Goal: Task Accomplishment & Management: Manage account settings

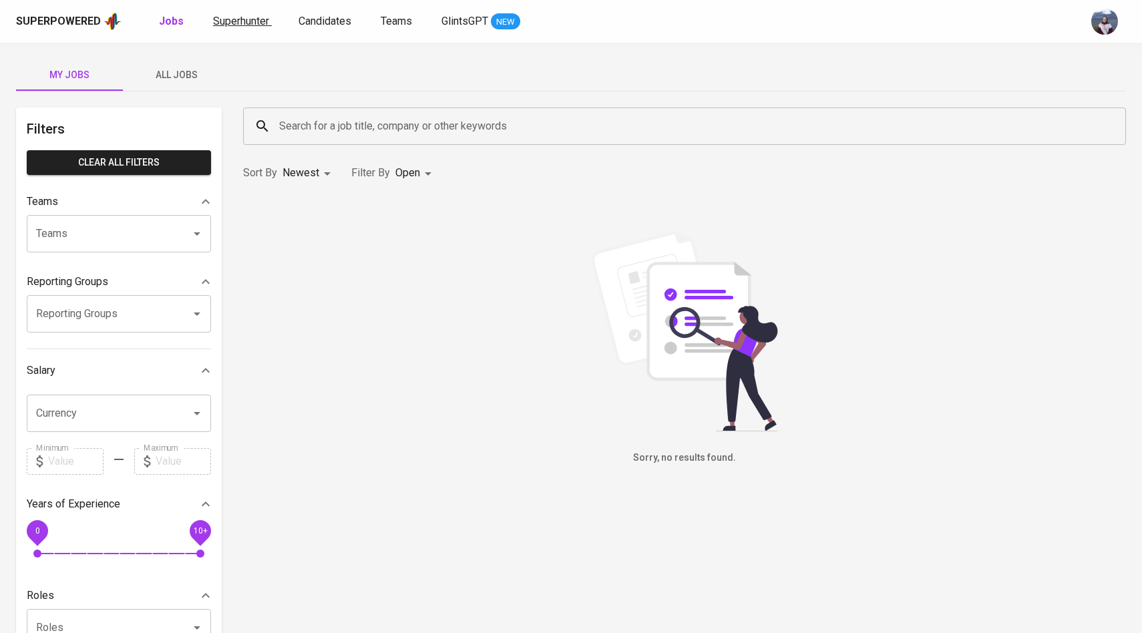
click at [240, 19] on span "Superhunter" at bounding box center [241, 21] width 56 height 13
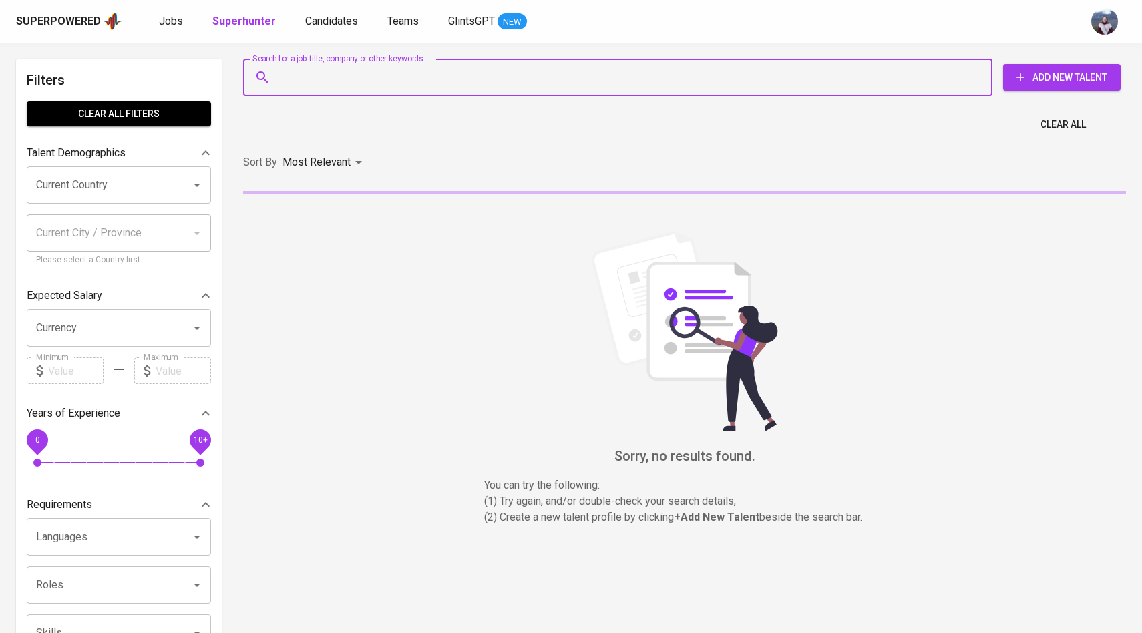
click at [303, 75] on input "Search for a job title, company or other keywords" at bounding box center [621, 77] width 691 height 25
paste input "[EMAIL_ADDRESS][DOMAIN_NAME]"
type input "[EMAIL_ADDRESS][DOMAIN_NAME]"
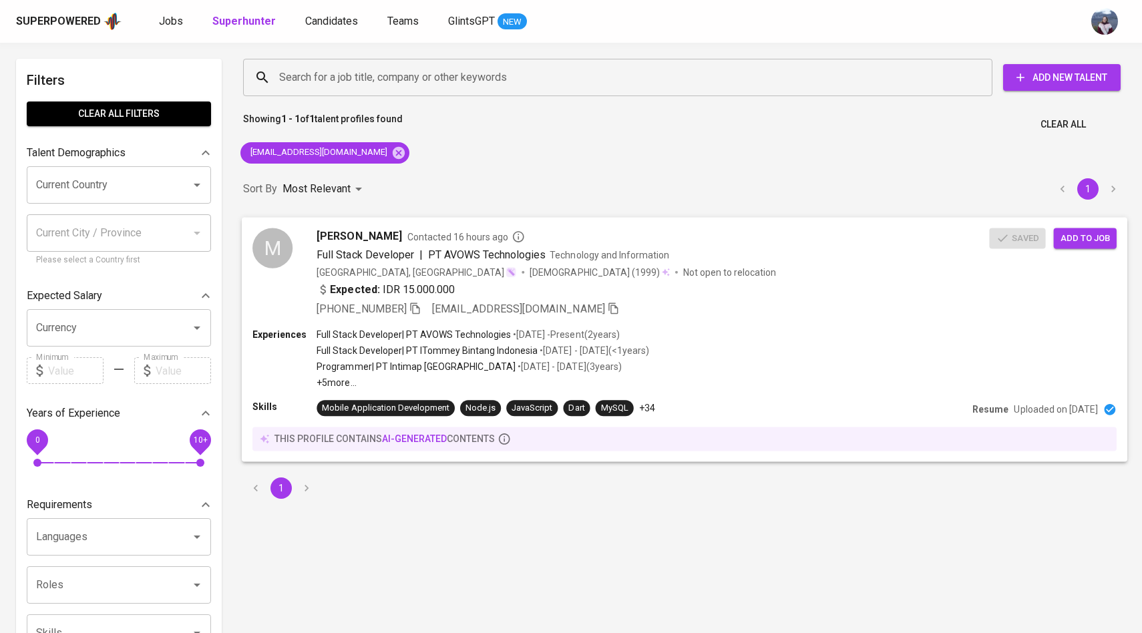
click at [293, 246] on div "M Muhammad Iqbal Pranatayudha Contacted 16 hours ago Full Stack Developer | PT …" at bounding box center [620, 272] width 737 height 89
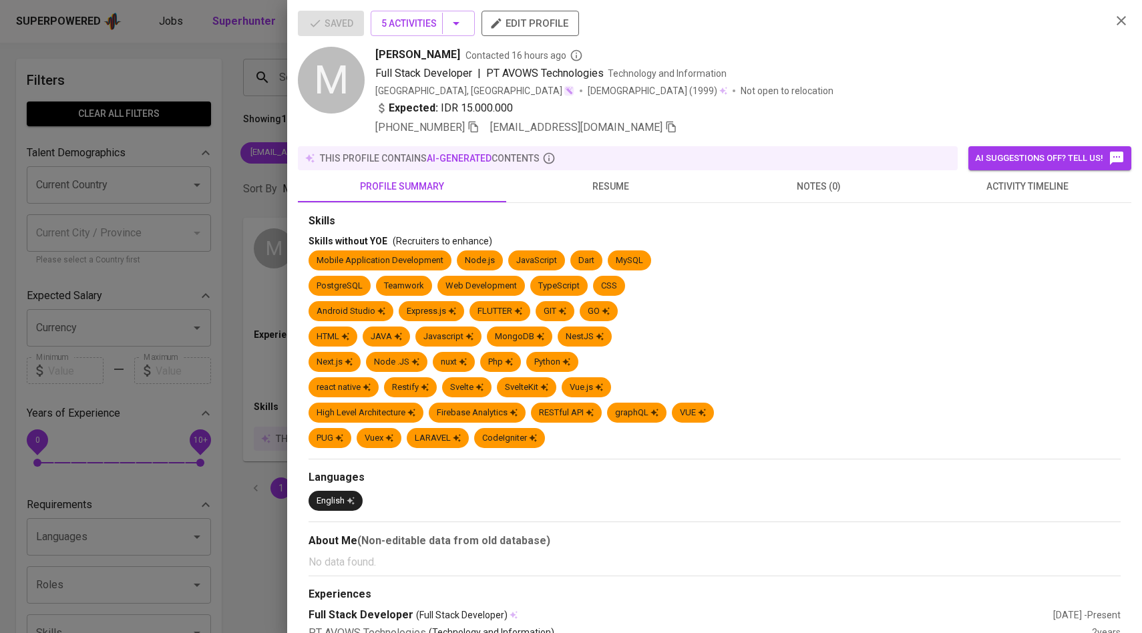
click at [1056, 196] on button "activity timeline" at bounding box center [1027, 186] width 208 height 32
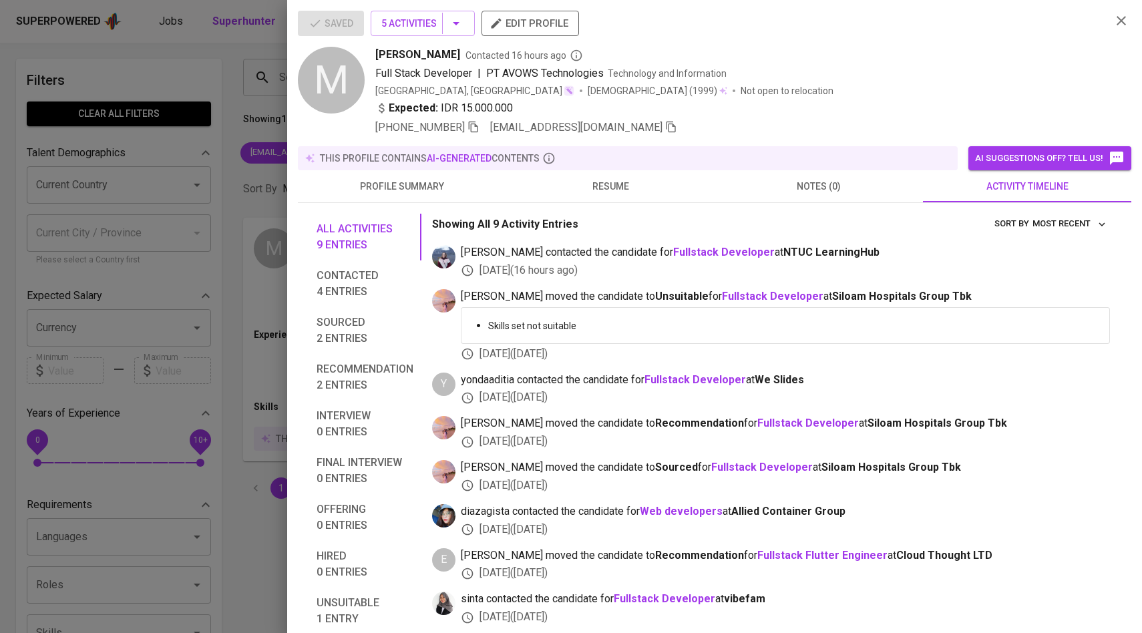
click at [173, 218] on div at bounding box center [571, 316] width 1142 height 633
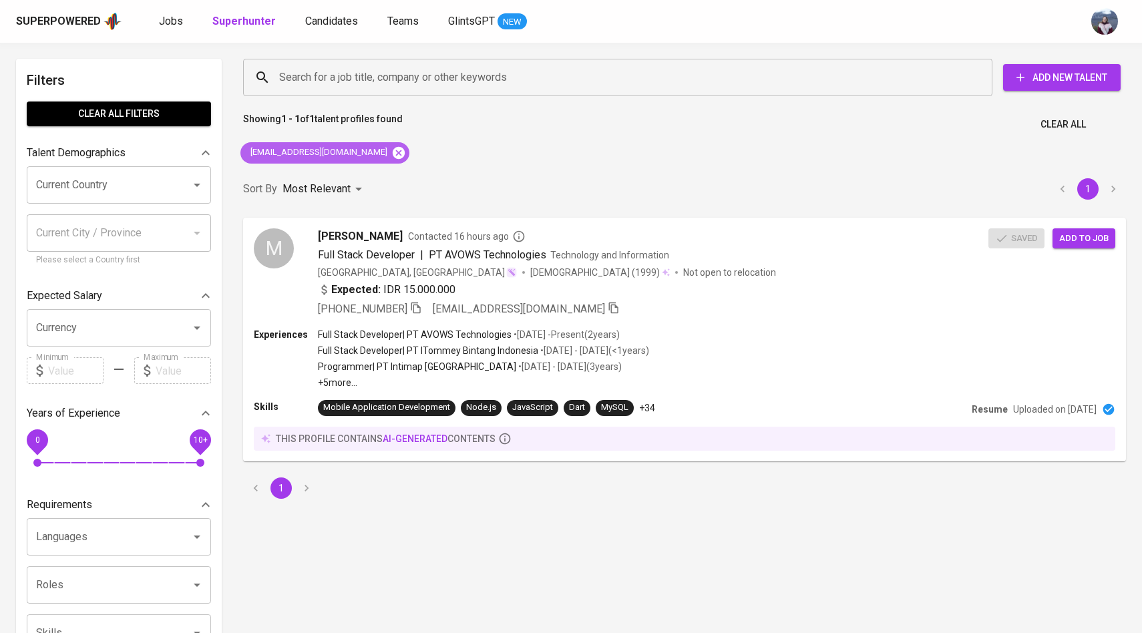
click at [393, 156] on icon at bounding box center [399, 152] width 12 height 12
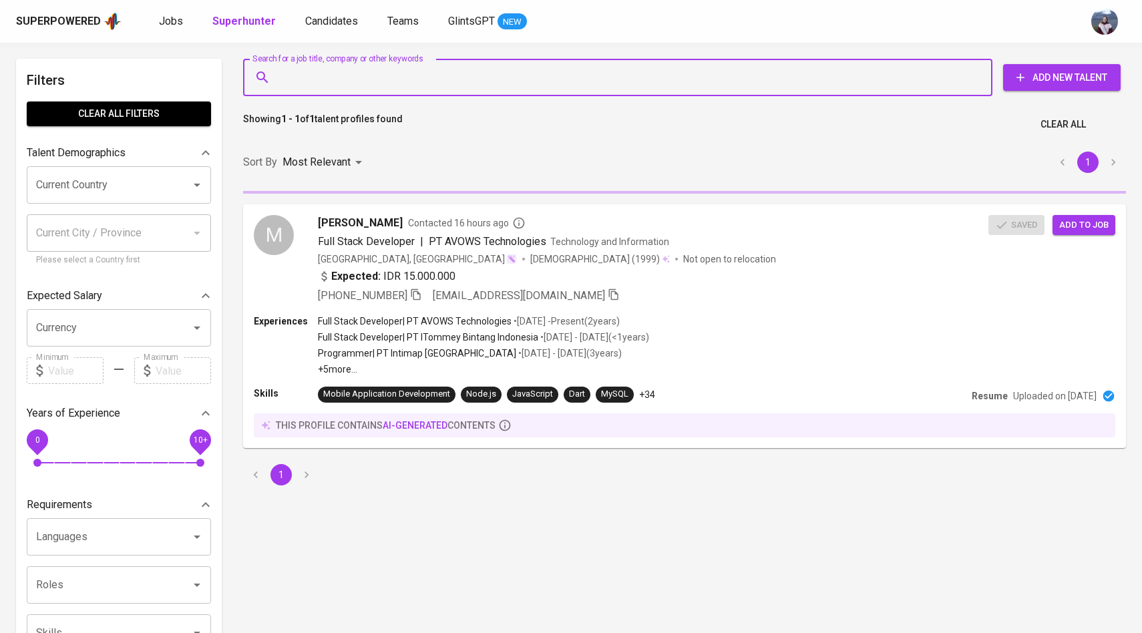
click at [385, 88] on input "Search for a job title, company or other keywords" at bounding box center [621, 77] width 691 height 25
paste input "ridoansalehnasution98@gmail.com"
type input "ridoansalehnasution98@gmail.com"
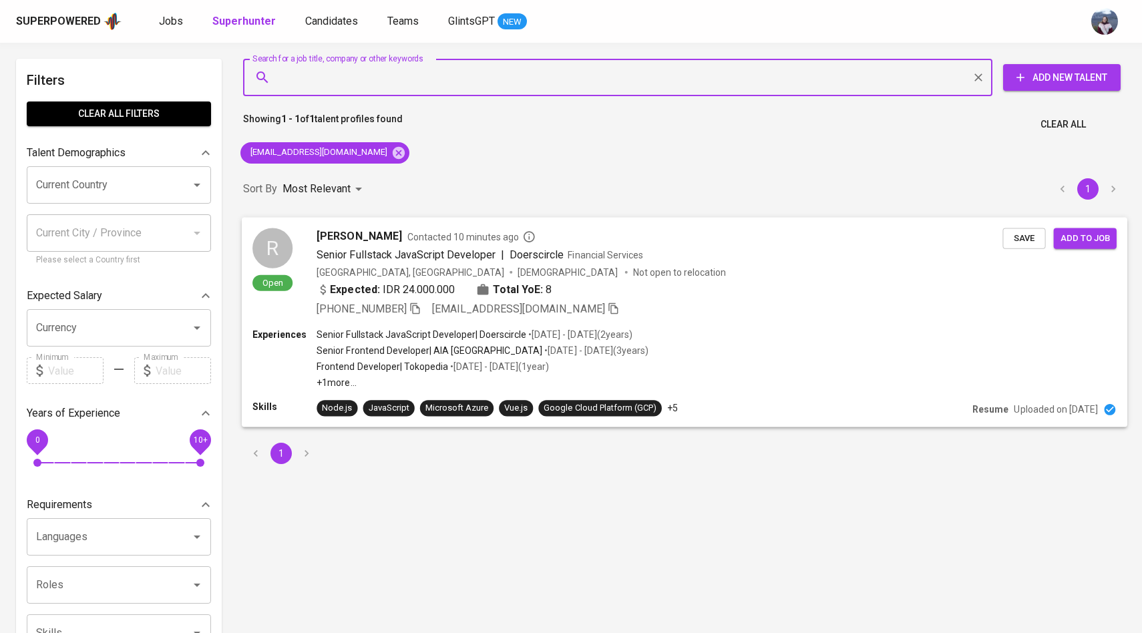
click at [273, 240] on div "R" at bounding box center [272, 248] width 40 height 40
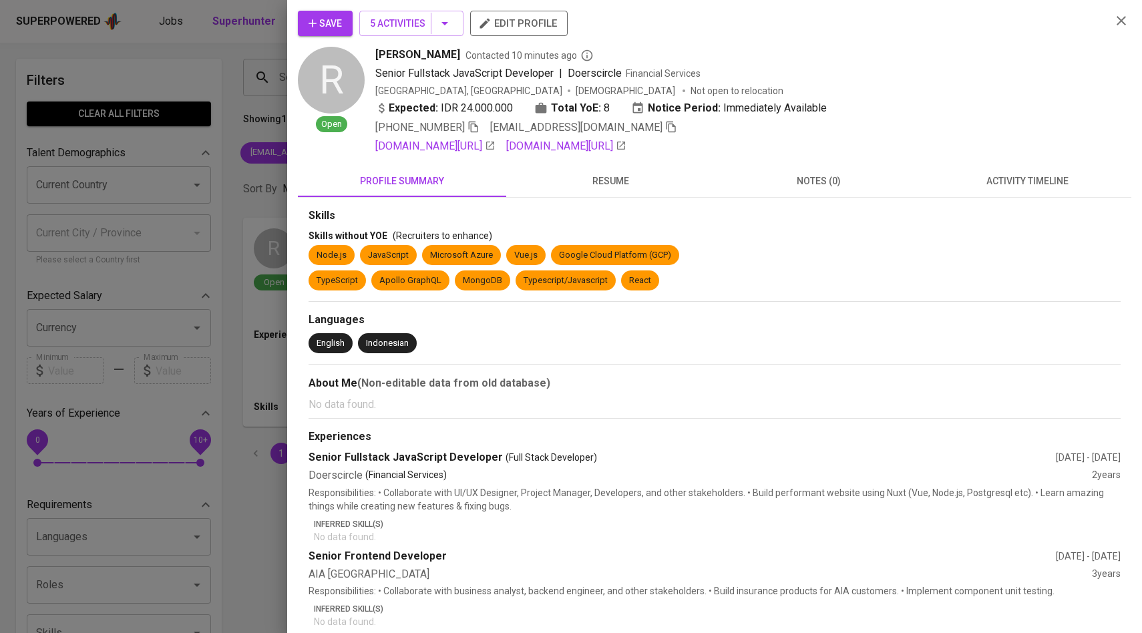
click at [1069, 180] on span "activity timeline" at bounding box center [1027, 181] width 192 height 17
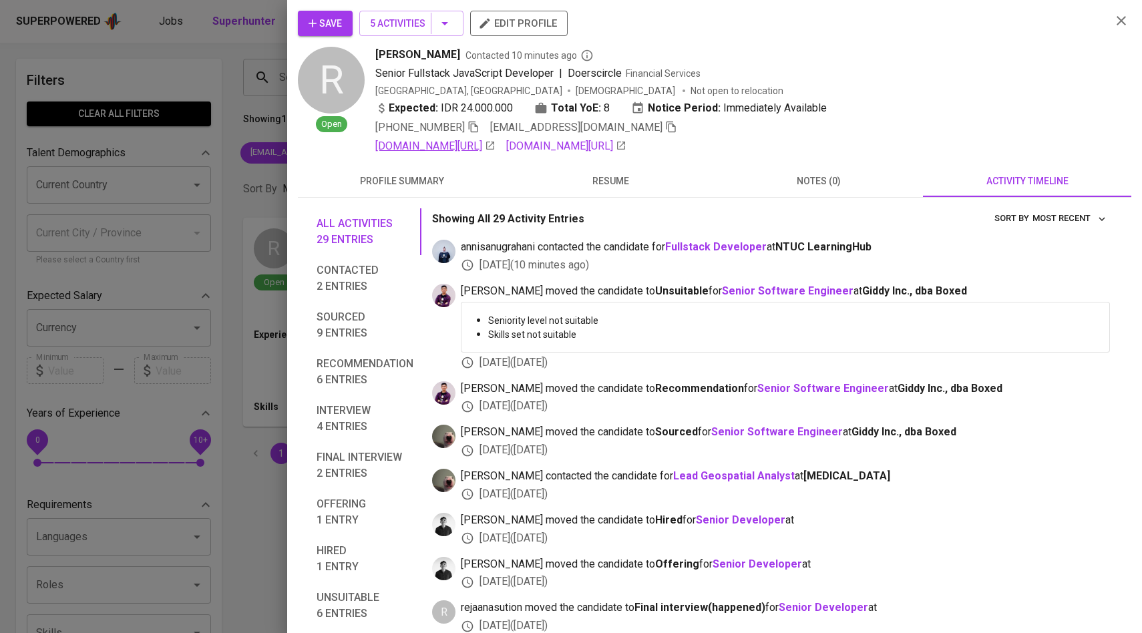
click at [410, 146] on link "linkedin.com/in/ridoansalehnasution" at bounding box center [435, 146] width 120 height 16
click at [260, 220] on div at bounding box center [571, 316] width 1142 height 633
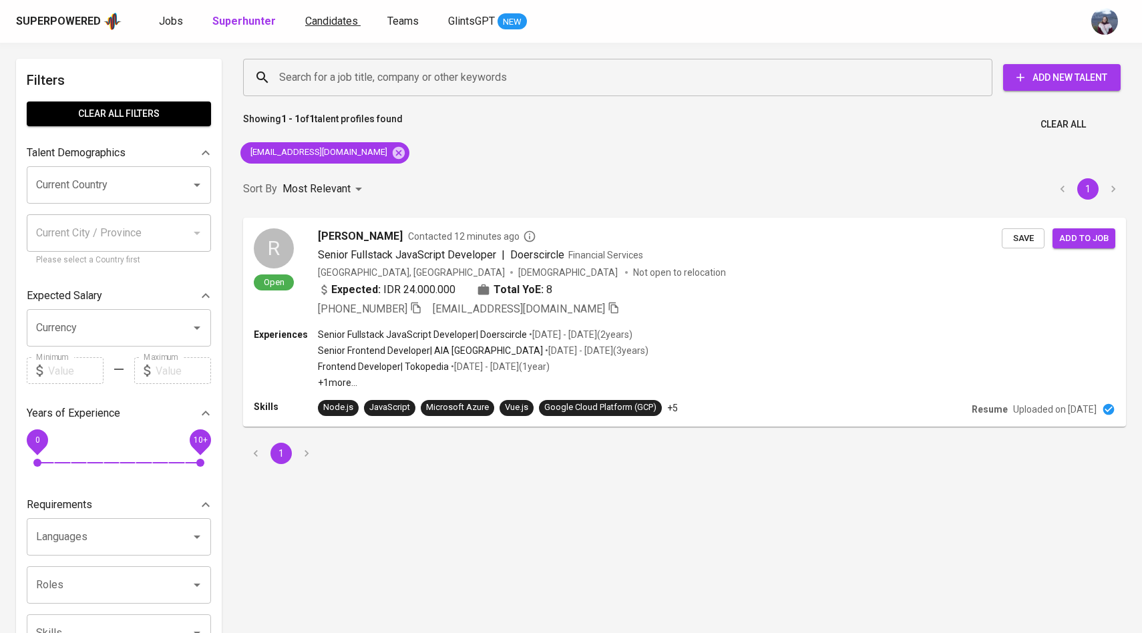
click at [333, 25] on span "Candidates" at bounding box center [331, 21] width 53 height 13
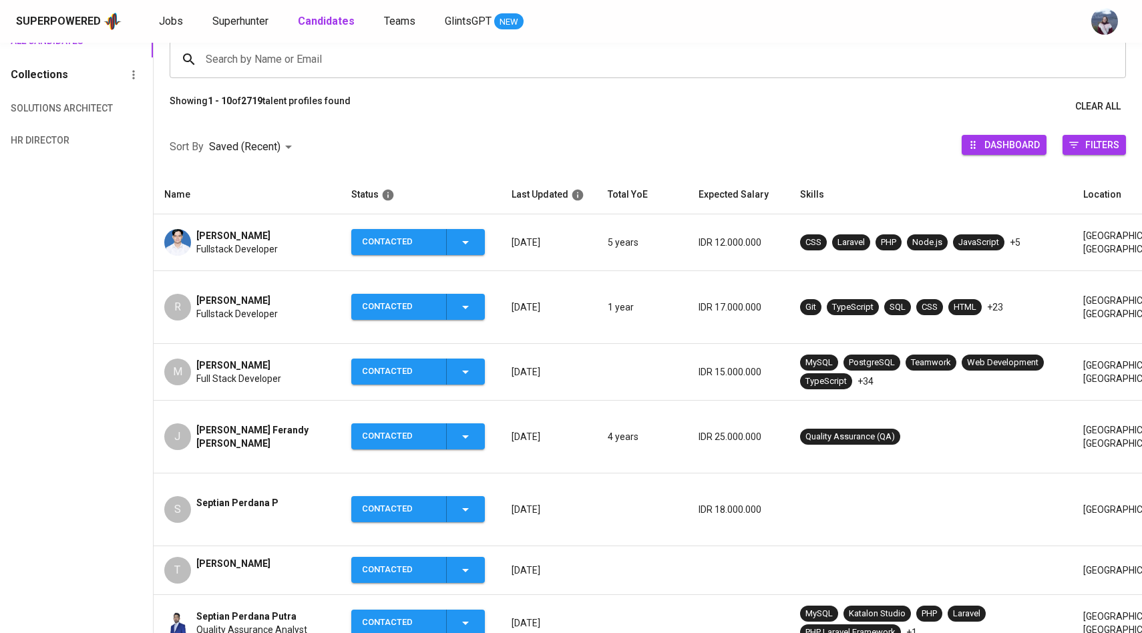
scroll to position [131, 0]
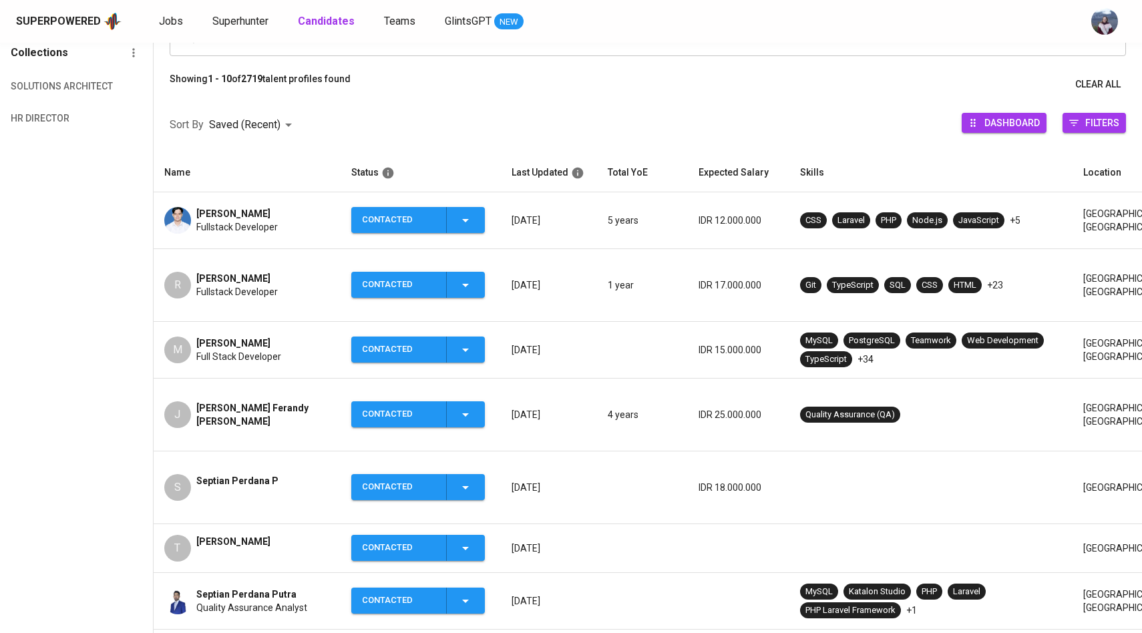
click at [173, 401] on div "J" at bounding box center [177, 414] width 27 height 27
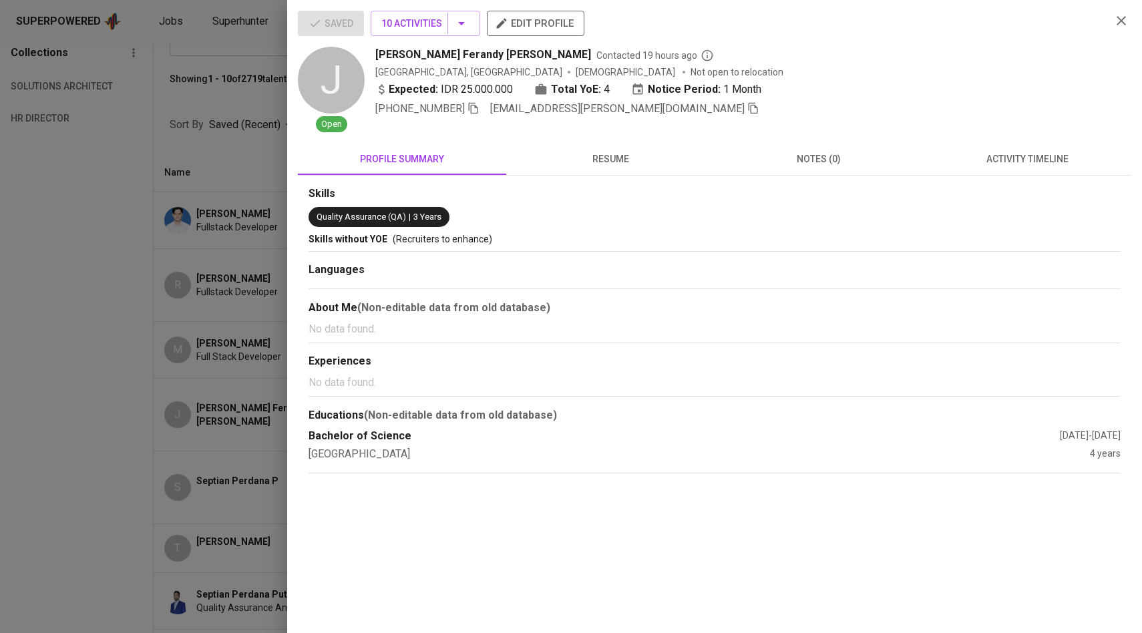
click at [620, 158] on span "resume" at bounding box center [610, 159] width 192 height 17
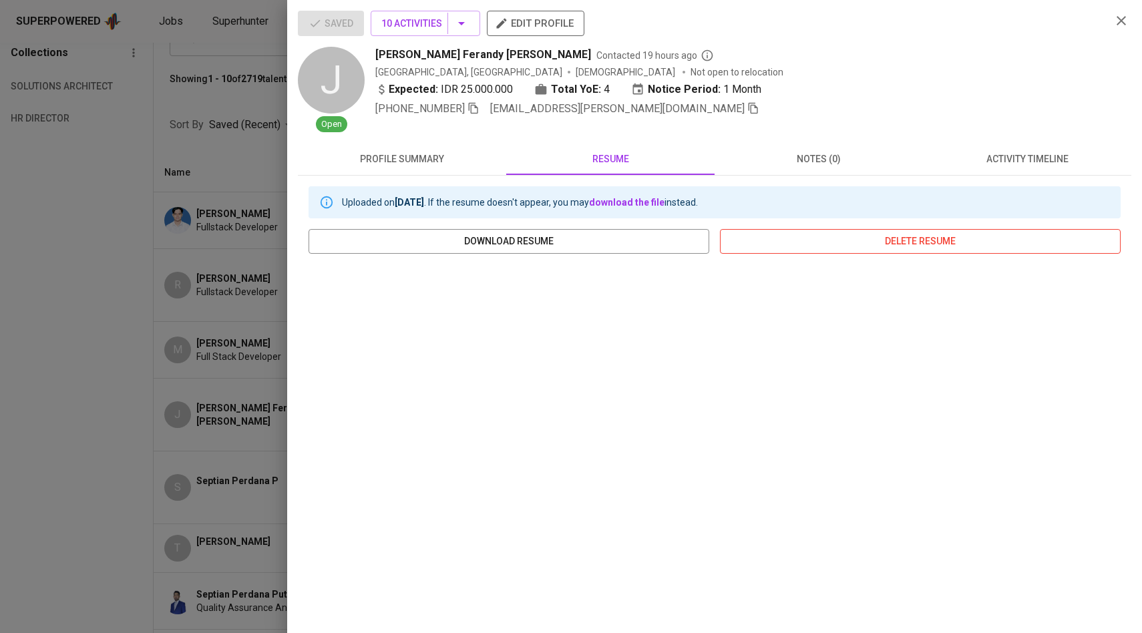
click at [785, 231] on button "delete resume" at bounding box center [920, 241] width 401 height 25
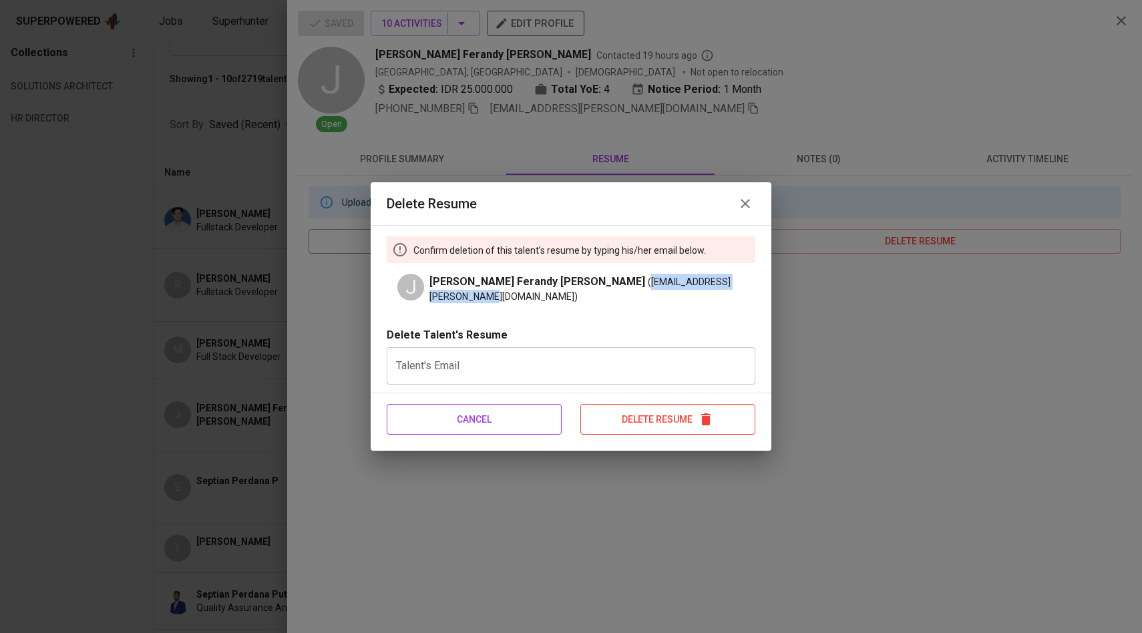
drag, startPoint x: 659, startPoint y: 289, endPoint x: 540, endPoint y: 289, distance: 118.9
click at [540, 289] on span "Jeffri Ferandy Effendi (j.ferandy.effendi@gmail.com)" at bounding box center [592, 288] width 326 height 29
copy span "[EMAIL_ADDRESS][PERSON_NAME][DOMAIN_NAME]"
click at [586, 360] on input "text" at bounding box center [571, 365] width 369 height 37
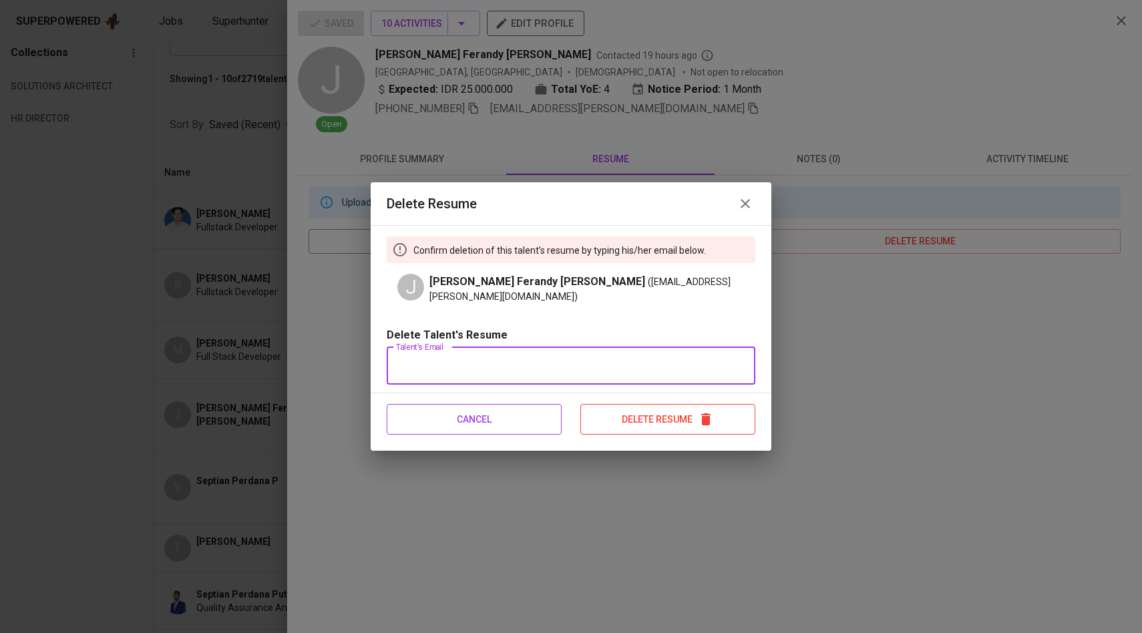
paste input "[EMAIL_ADDRESS][PERSON_NAME][DOMAIN_NAME]"
type input "[EMAIL_ADDRESS][PERSON_NAME][DOMAIN_NAME]"
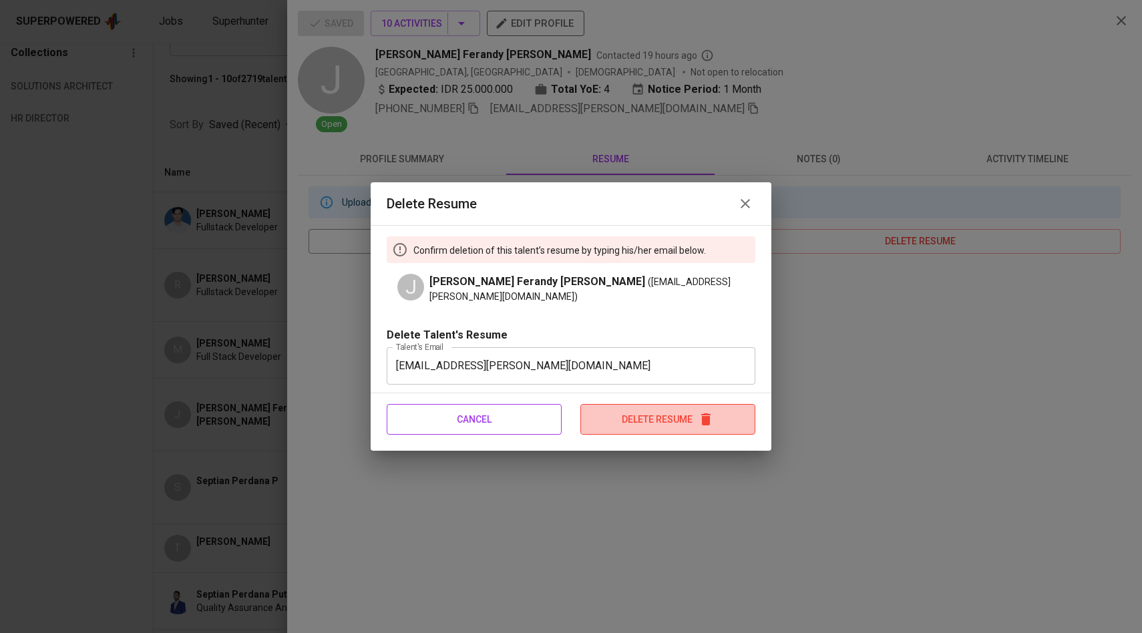
click at [627, 411] on span "Delete Resume" at bounding box center [668, 419] width 174 height 17
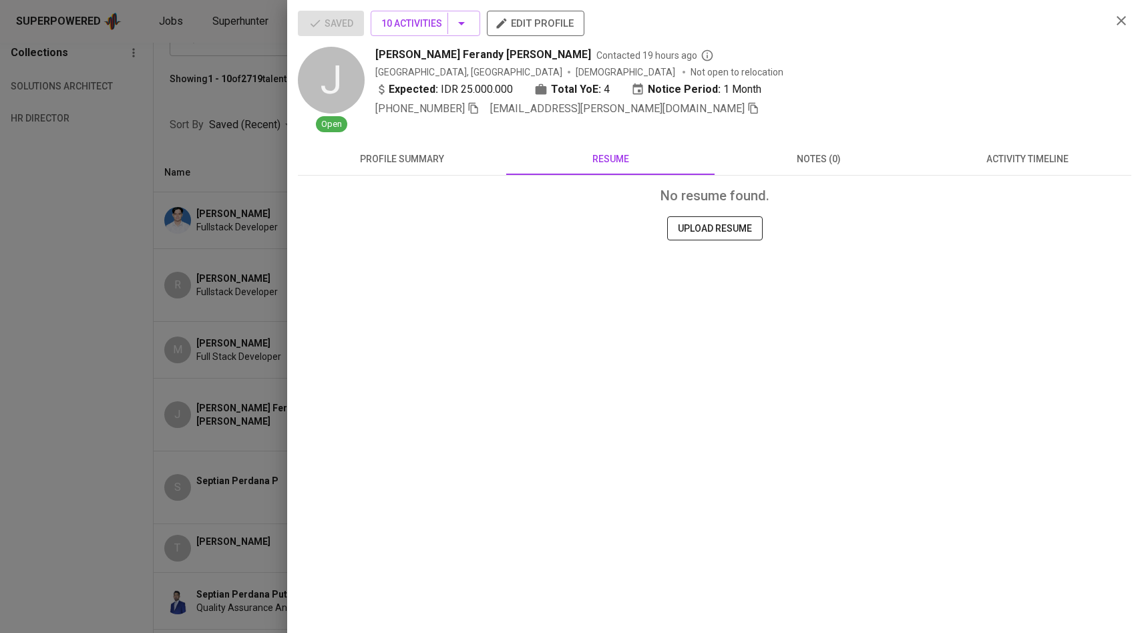
click at [707, 236] on span "UPLOAD RESUME" at bounding box center [715, 228] width 74 height 17
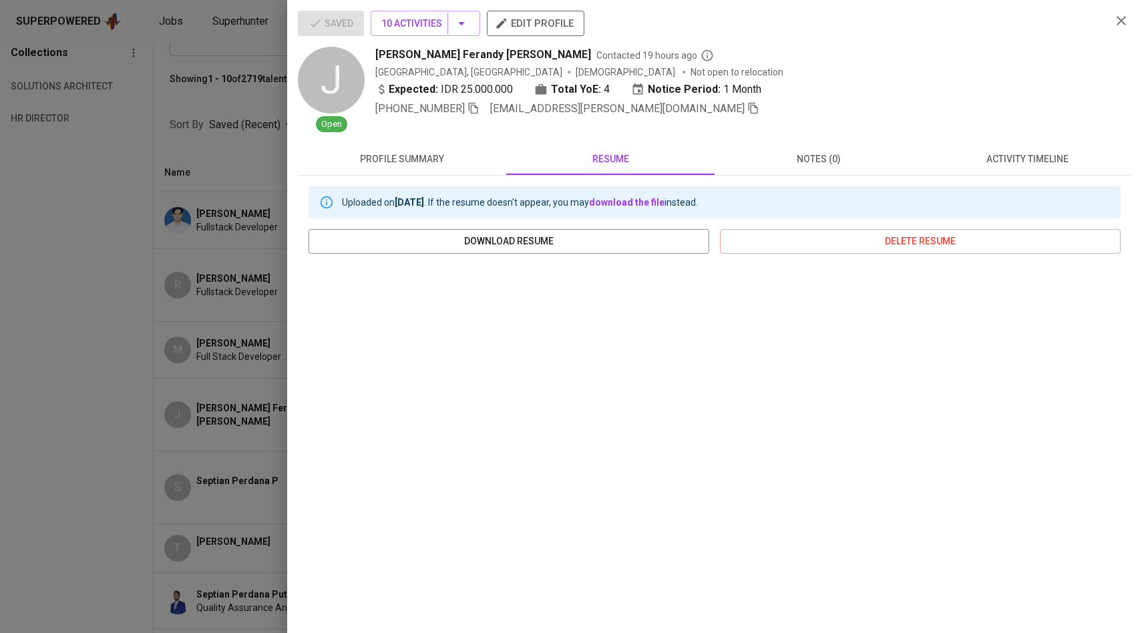
click at [221, 326] on div at bounding box center [571, 316] width 1142 height 633
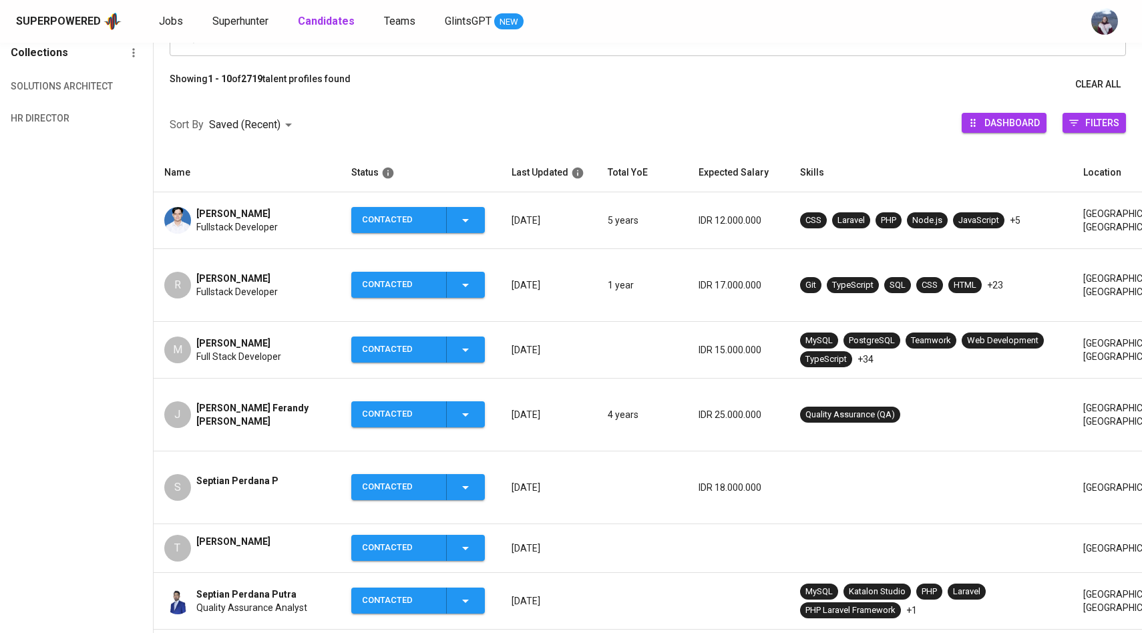
click at [186, 273] on div "R" at bounding box center [177, 285] width 27 height 27
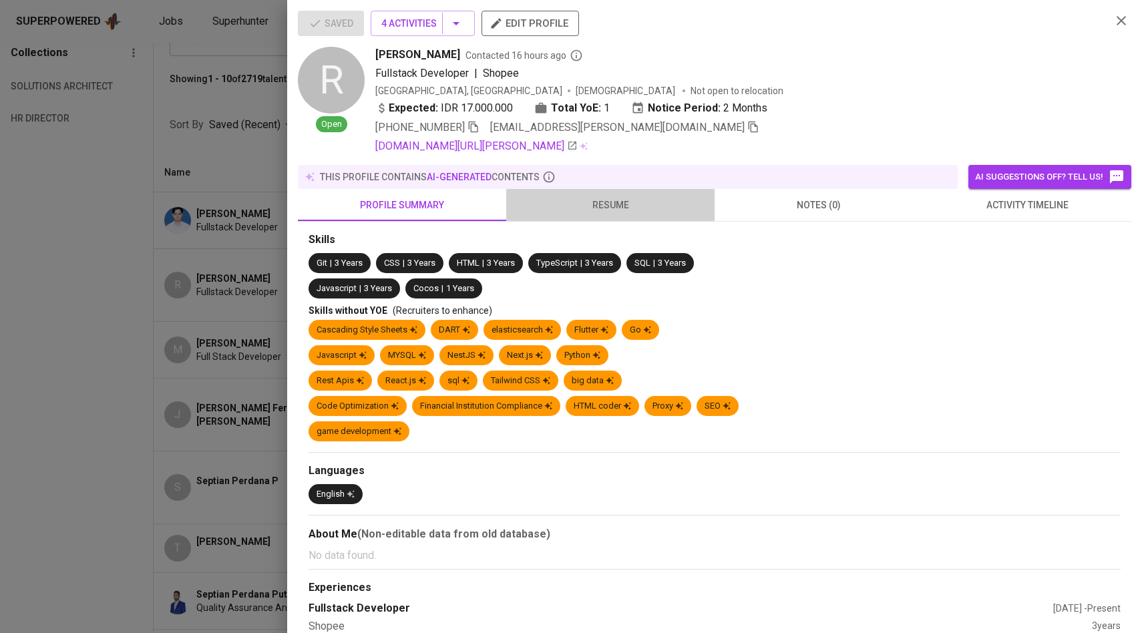
click at [612, 202] on span "resume" at bounding box center [610, 205] width 192 height 17
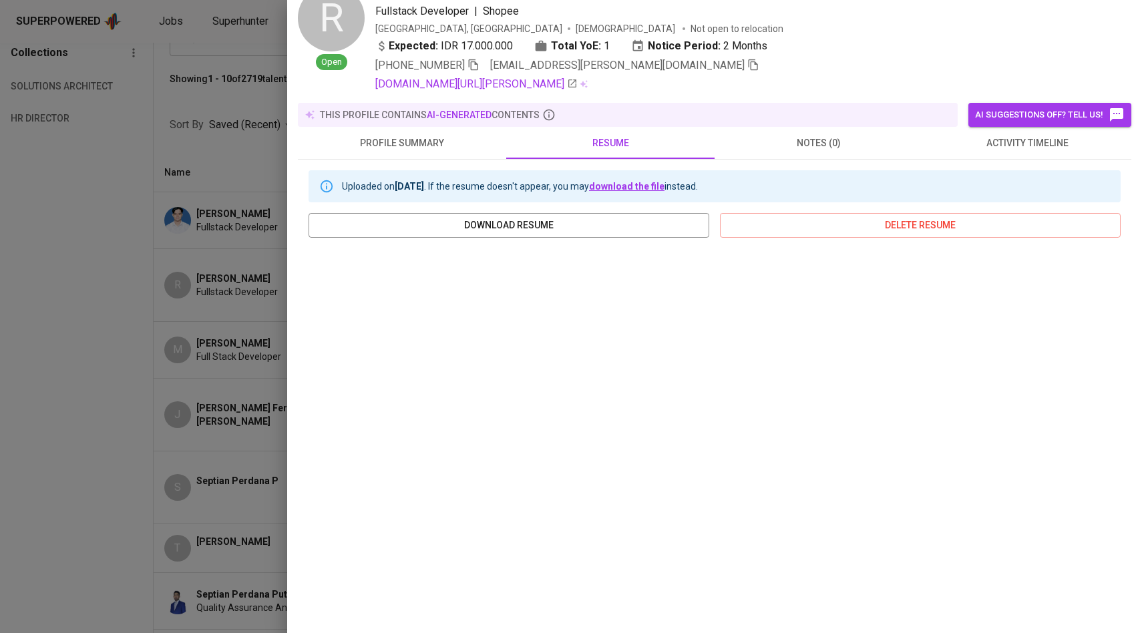
scroll to position [0, 0]
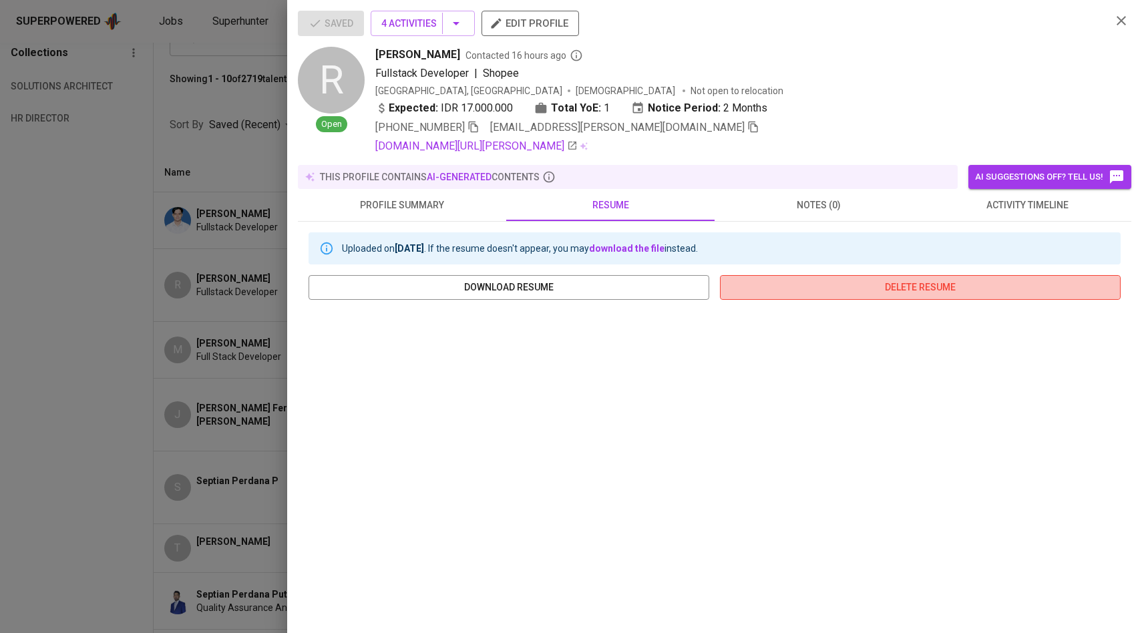
click at [768, 289] on span "delete resume" at bounding box center [920, 287] width 379 height 17
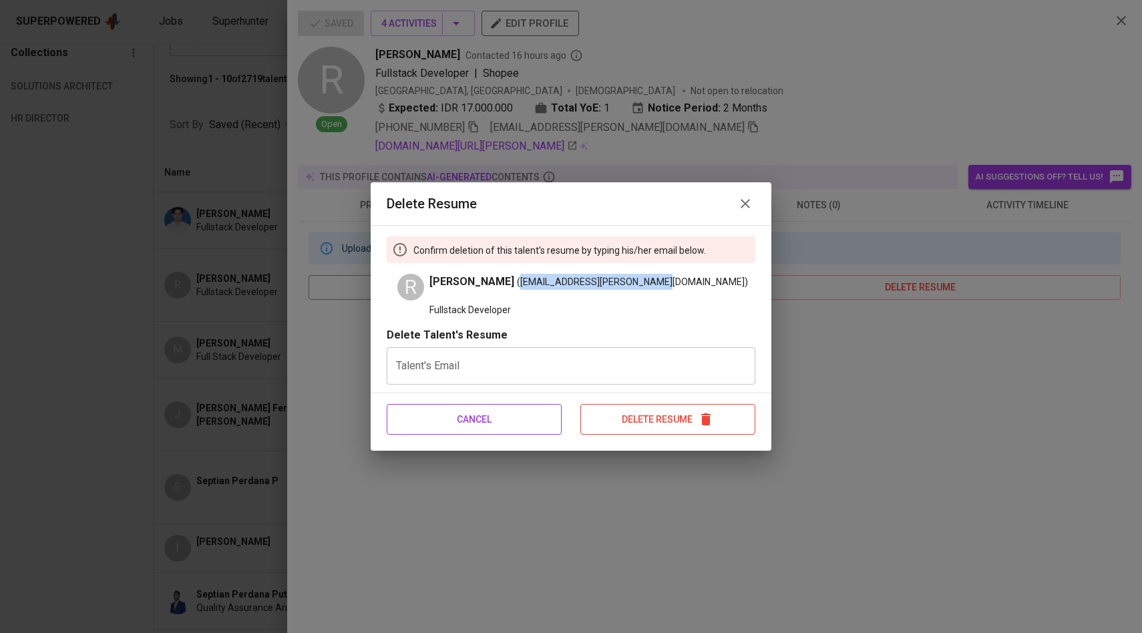
drag, startPoint x: 633, startPoint y: 282, endPoint x: 511, endPoint y: 285, distance: 121.6
click at [511, 285] on span "Richard Rinaldy (rinaldy.richard.03@gmail.com)" at bounding box center [588, 282] width 319 height 16
copy span "[EMAIL_ADDRESS][PERSON_NAME][DOMAIN_NAME]"
click at [587, 375] on input "text" at bounding box center [571, 365] width 369 height 37
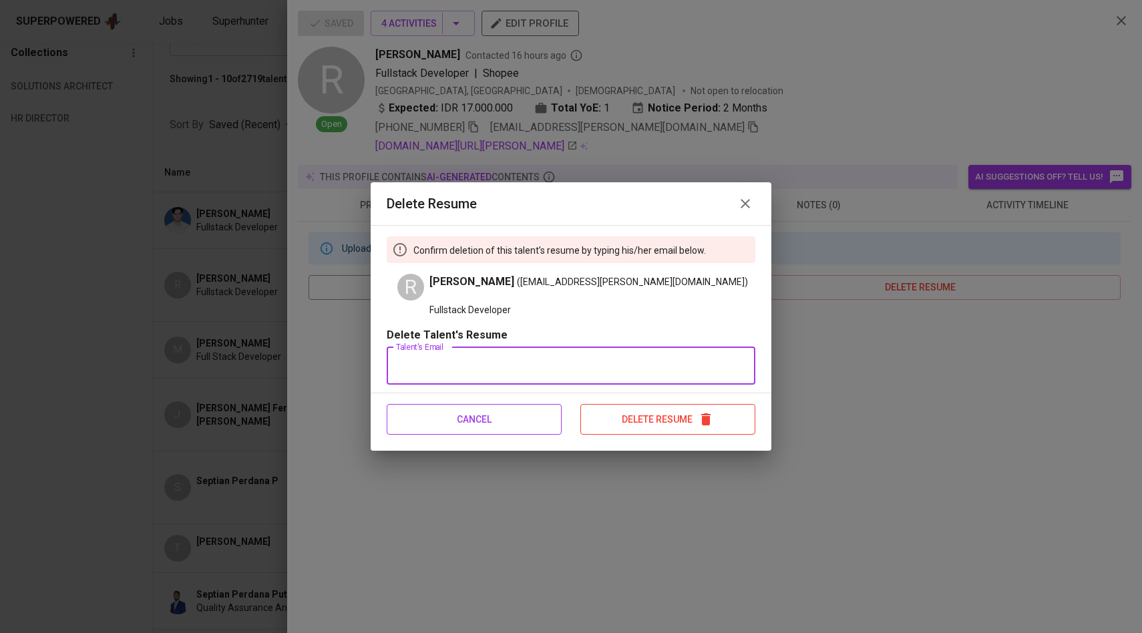
paste input "[EMAIL_ADDRESS][PERSON_NAME][DOMAIN_NAME]"
type input "[EMAIL_ADDRESS][PERSON_NAME][DOMAIN_NAME]"
click at [620, 416] on span "Delete Resume" at bounding box center [668, 419] width 174 height 17
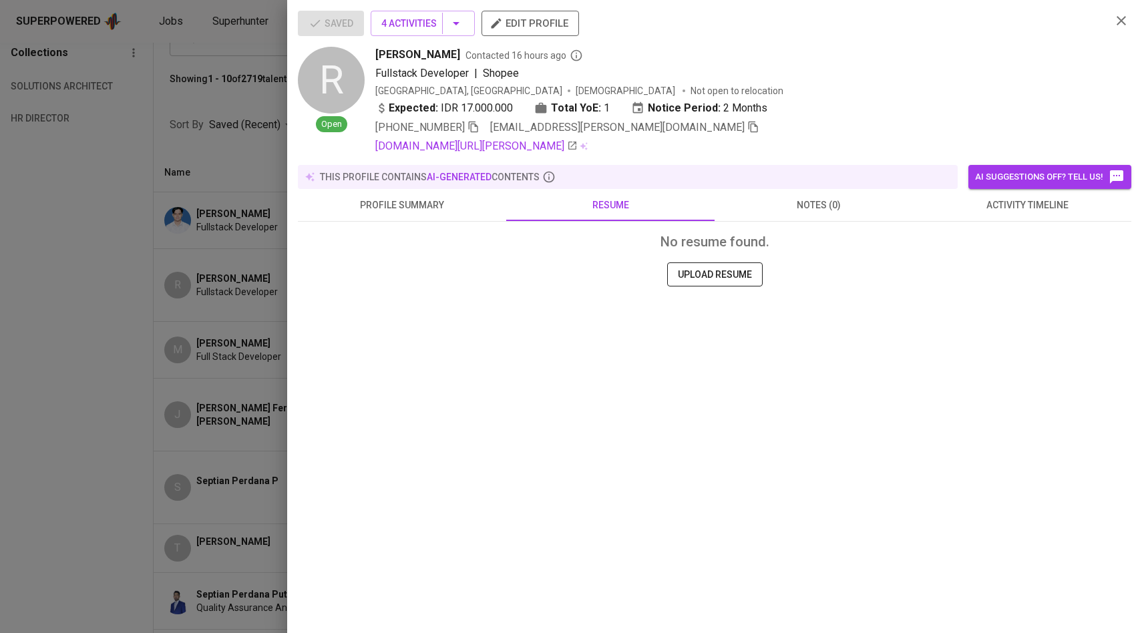
click at [684, 277] on span "UPLOAD RESUME" at bounding box center [715, 274] width 74 height 17
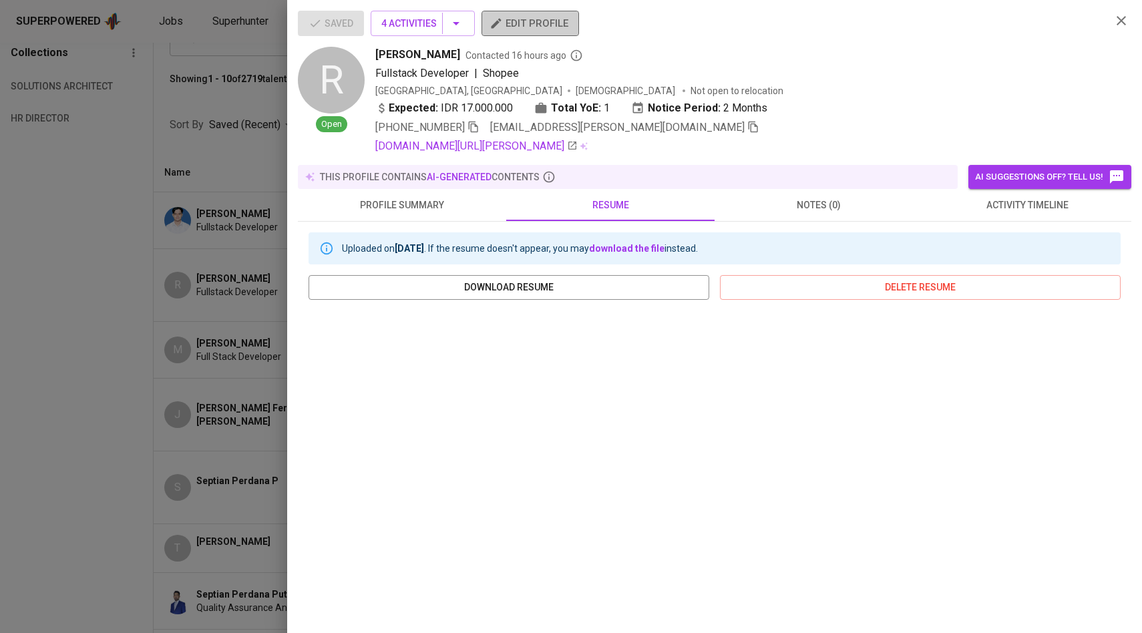
click at [558, 21] on span "edit profile" at bounding box center [530, 23] width 76 height 17
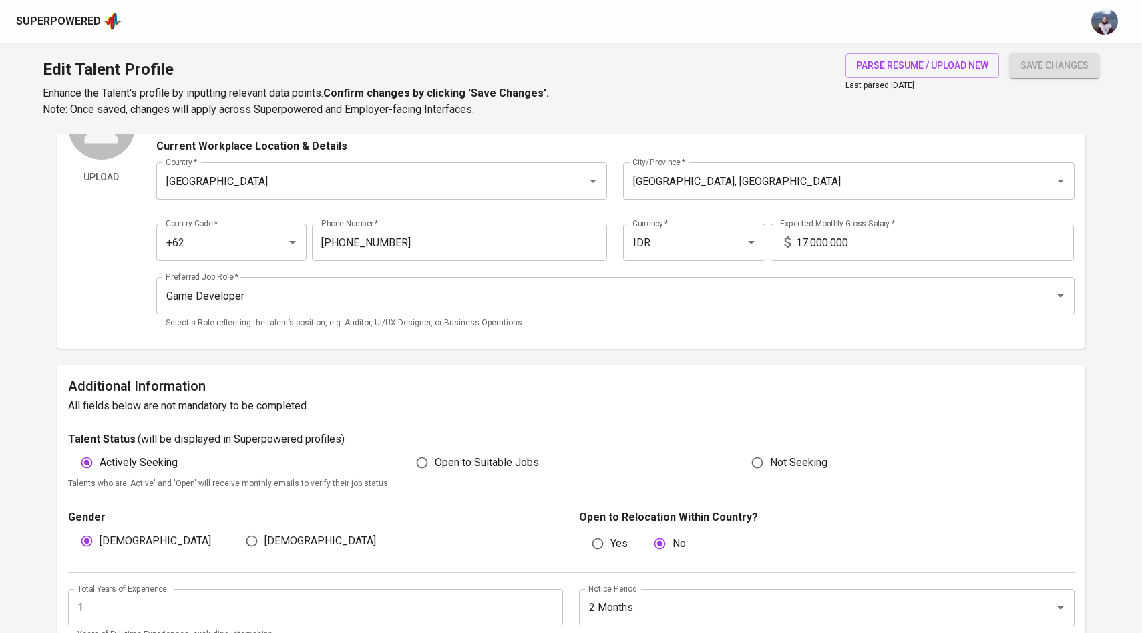
scroll to position [92, 0]
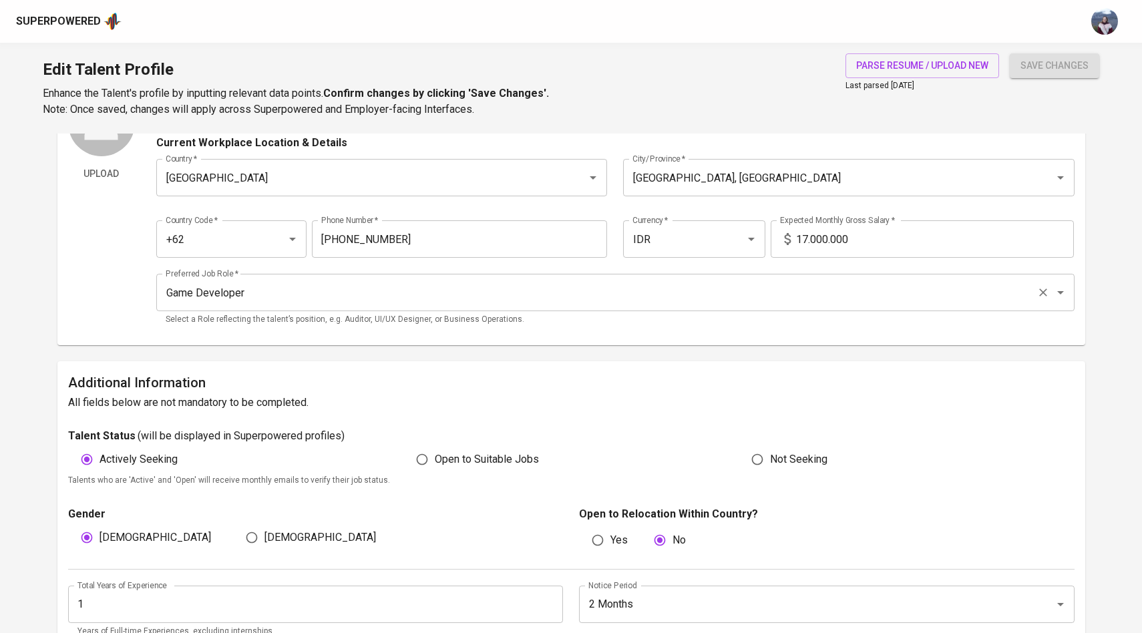
click at [848, 301] on input "Game Developer" at bounding box center [596, 292] width 869 height 25
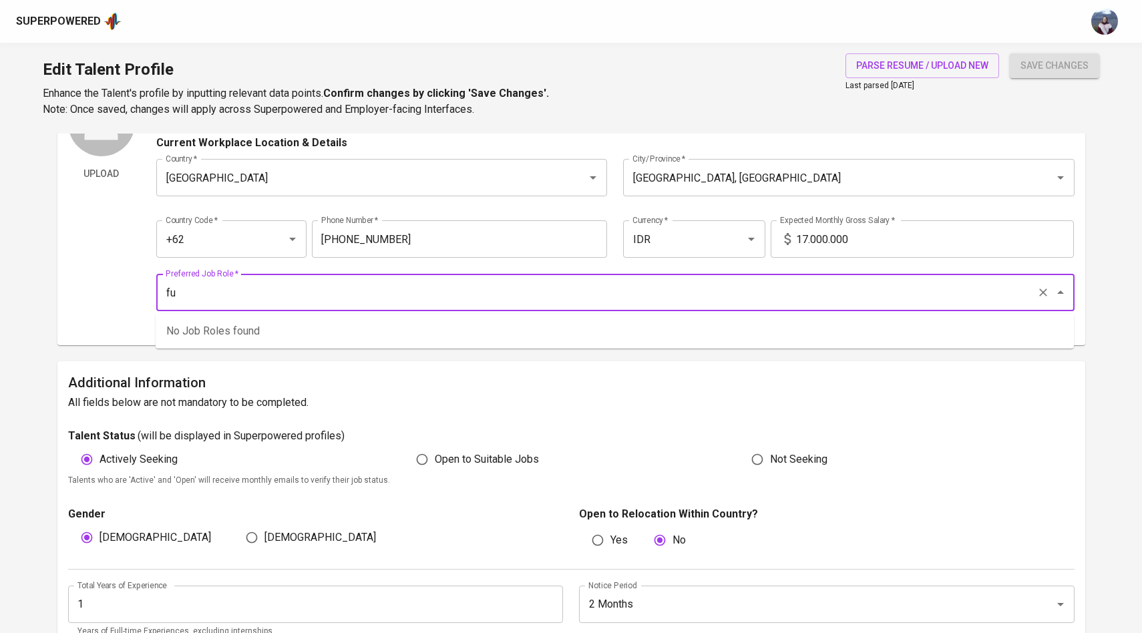
type input "f"
click at [186, 292] on input "Fullstack Developer" at bounding box center [596, 292] width 869 height 25
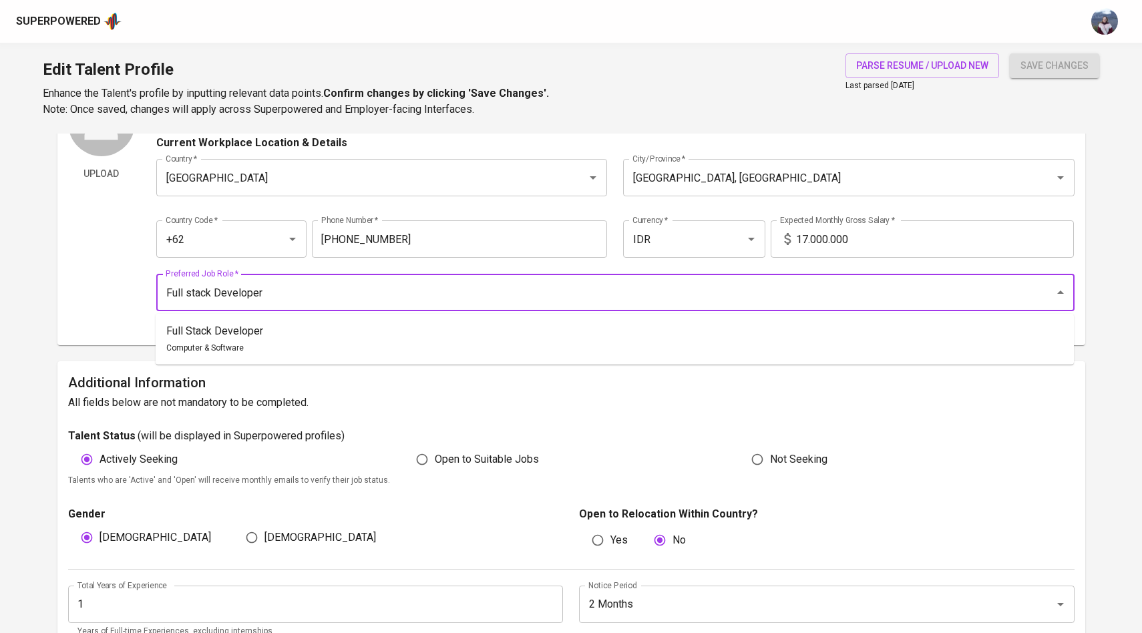
click at [241, 317] on ul "Full Stack Developer Computer & Software" at bounding box center [615, 339] width 918 height 51
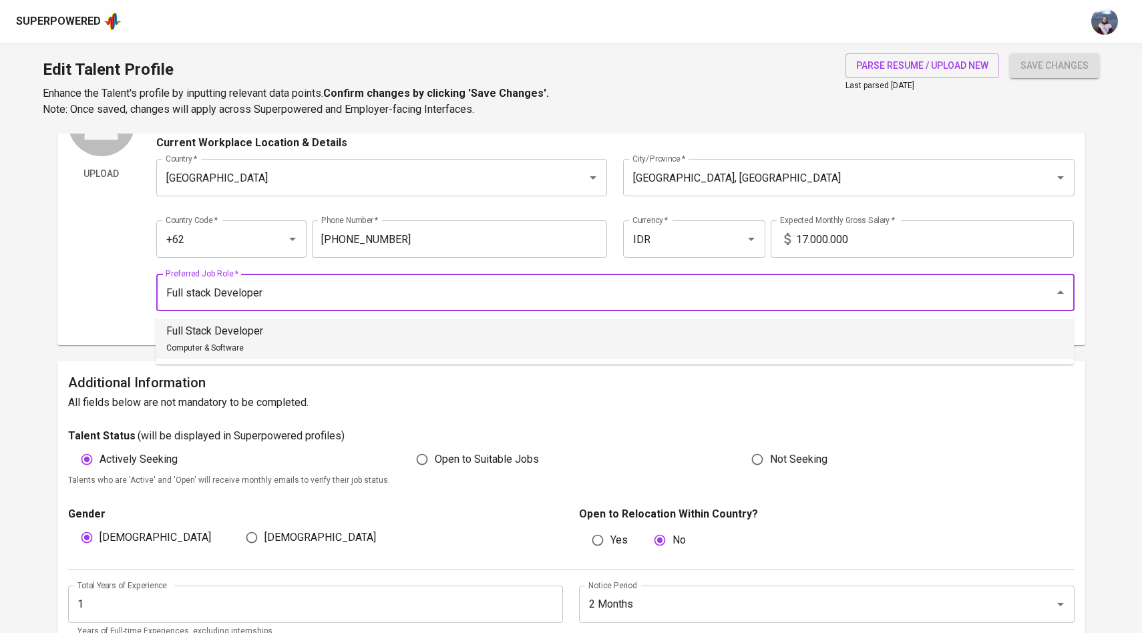
click at [240, 333] on p "Full Stack Developer" at bounding box center [214, 331] width 97 height 16
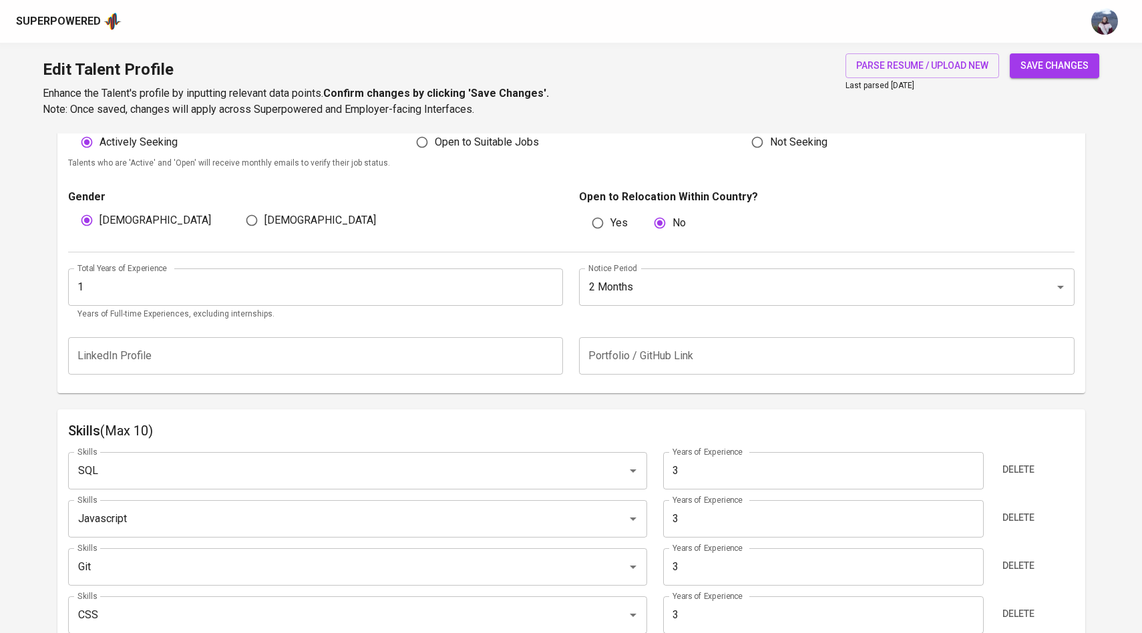
scroll to position [446, 0]
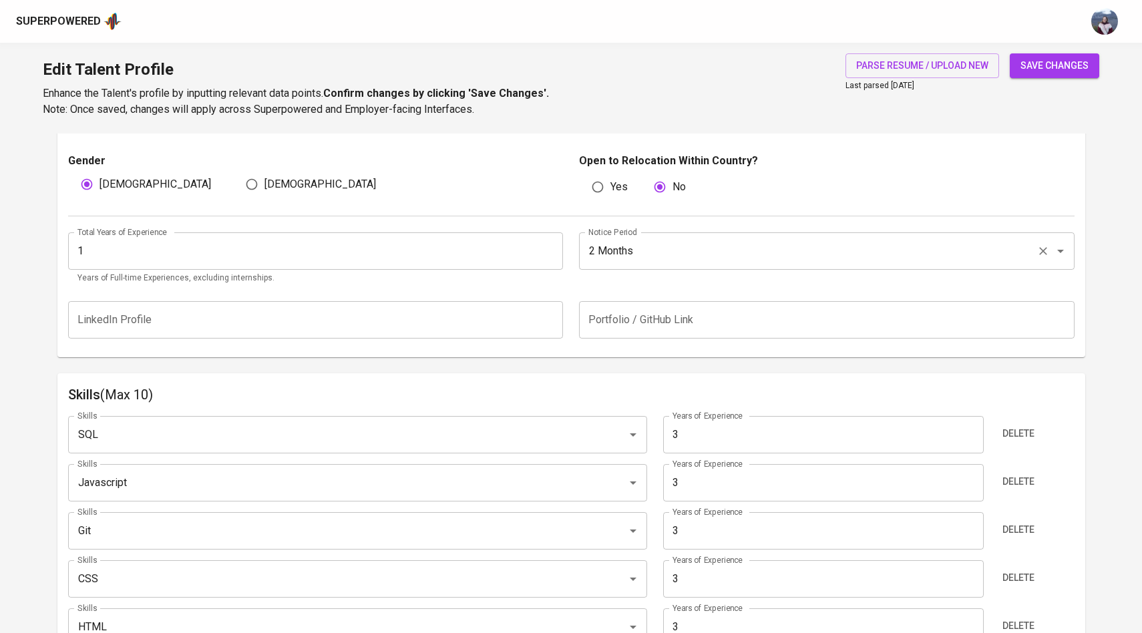
type input "Full Stack Developer"
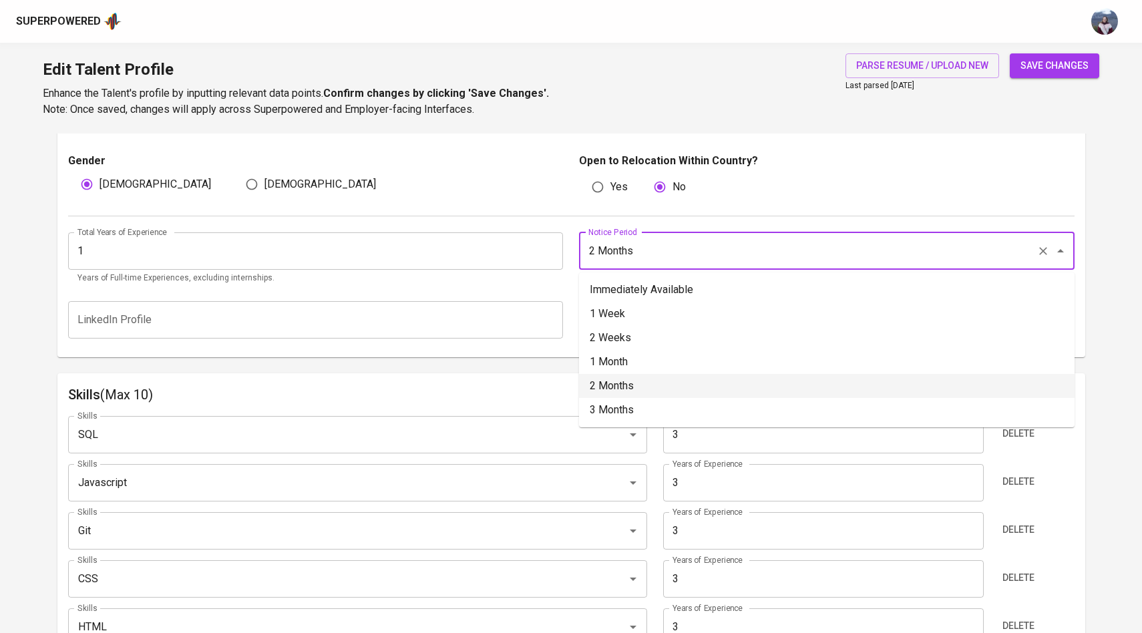
drag, startPoint x: 639, startPoint y: 246, endPoint x: 546, endPoint y: 246, distance: 92.8
click at [546, 246] on div "Total Years of Experience 1 Total Years of Experience Years of Full-time Experi…" at bounding box center [571, 254] width 1007 height 77
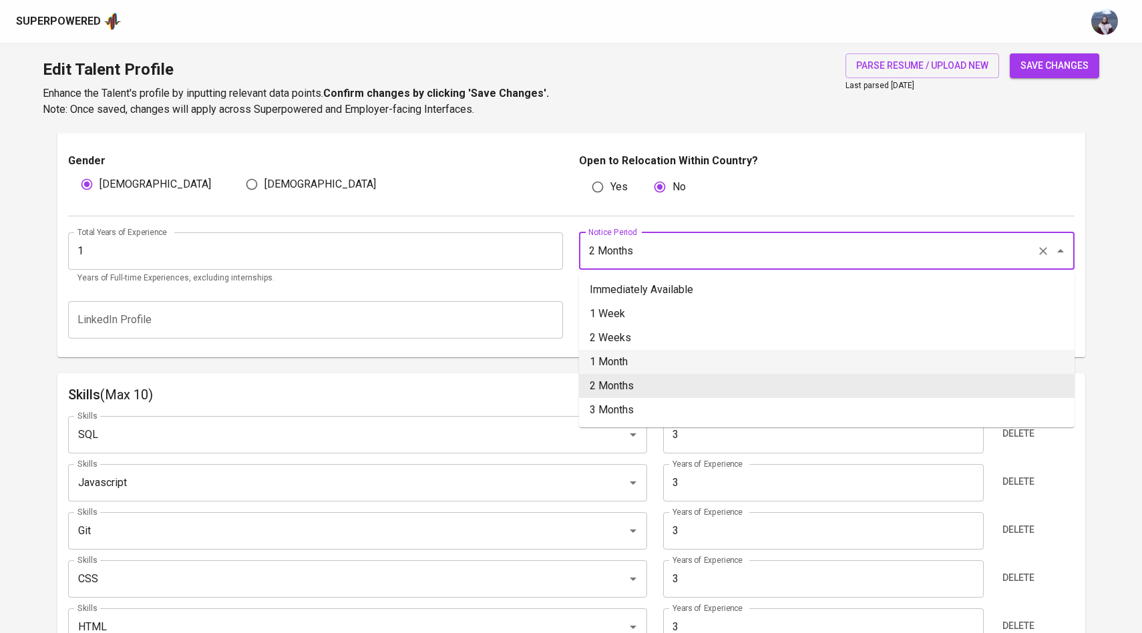
click at [616, 361] on li "1 Month" at bounding box center [827, 362] width 496 height 24
type input "1 Month"
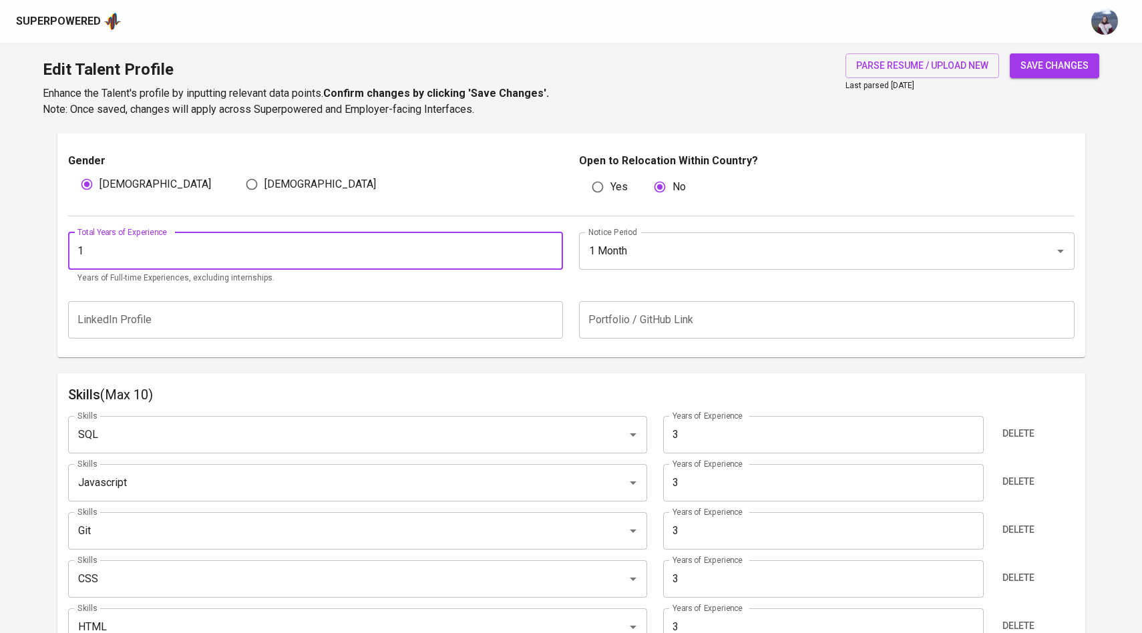
drag, startPoint x: 488, startPoint y: 258, endPoint x: 61, endPoint y: 249, distance: 426.9
click at [60, 250] on div "Additional Information All fields below are not mandatory to be completed. Tale…" at bounding box center [571, 182] width 1028 height 349
type input "3"
click at [462, 361] on div "Talent Information Upload Talent Email   * rinaldy.richard.03@gmail.com Talent …" at bounding box center [571, 612] width 1028 height 1849
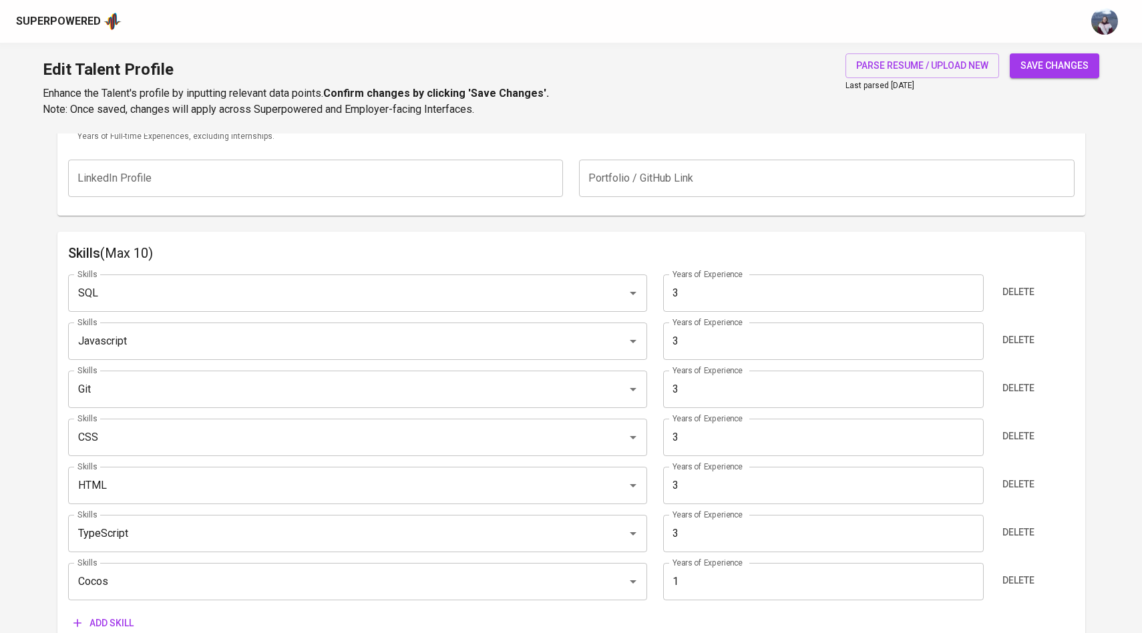
scroll to position [595, 0]
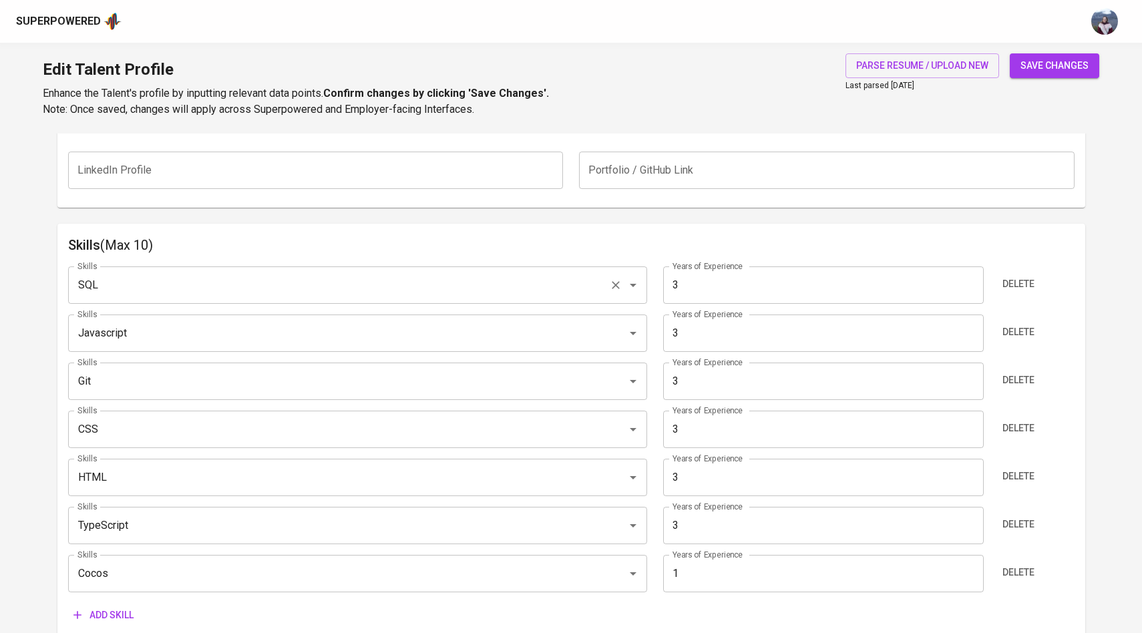
drag, startPoint x: 423, startPoint y: 271, endPoint x: 76, endPoint y: 282, distance: 347.5
click at [76, 282] on div "SQL Skills" at bounding box center [357, 284] width 579 height 37
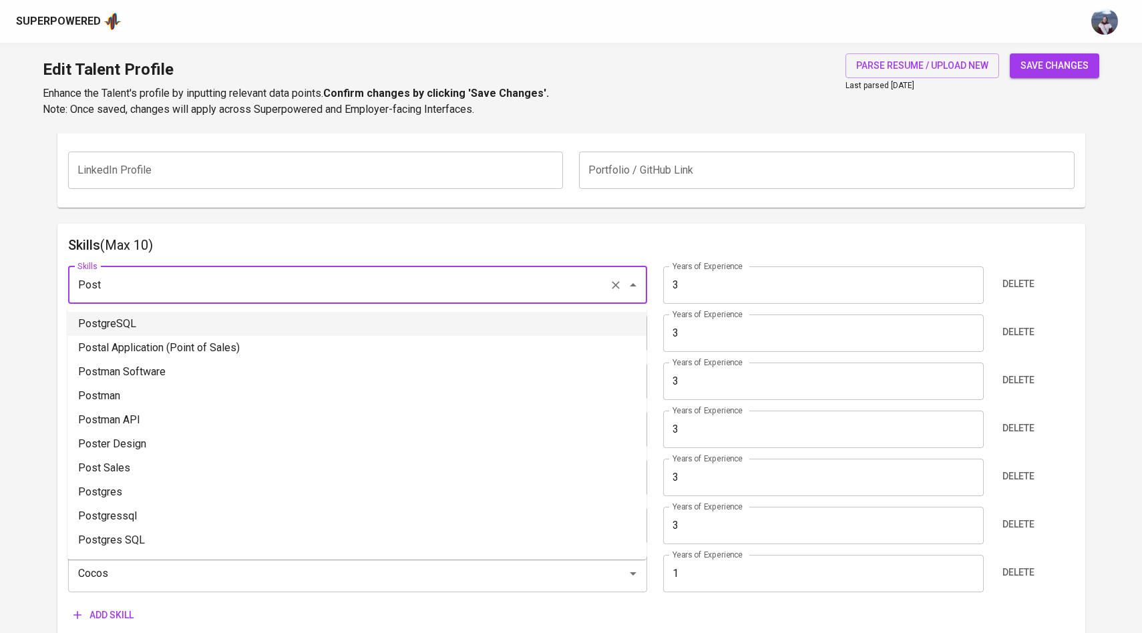
click at [103, 318] on li "PostgreSQL" at bounding box center [356, 324] width 579 height 24
type input "PostgreSQL"
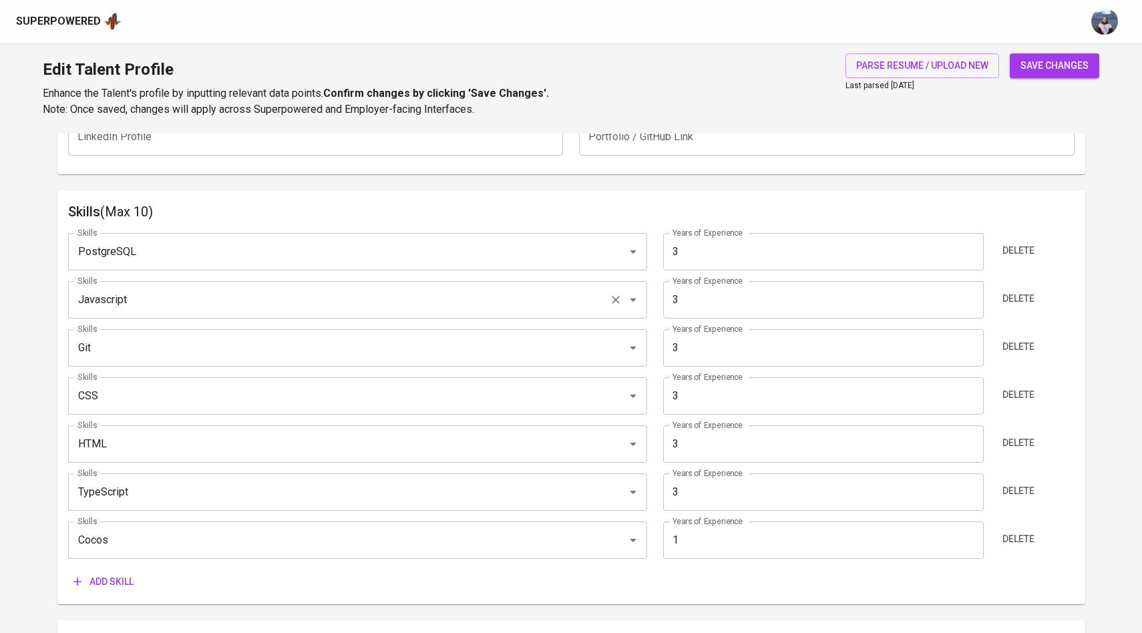
scroll to position [636, 0]
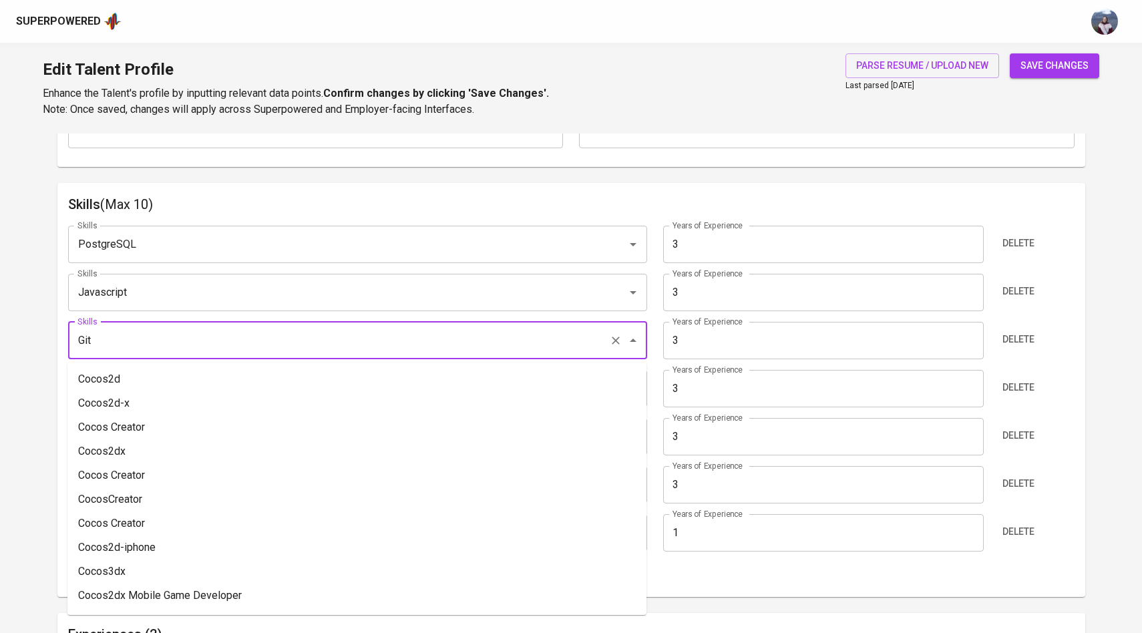
drag, startPoint x: 94, startPoint y: 340, endPoint x: 53, endPoint y: 340, distance: 41.4
click at [52, 340] on main "Talent Information Upload Talent Email   * rinaldy.richard.03@gmail.com Talent …" at bounding box center [571, 434] width 1142 height 1873
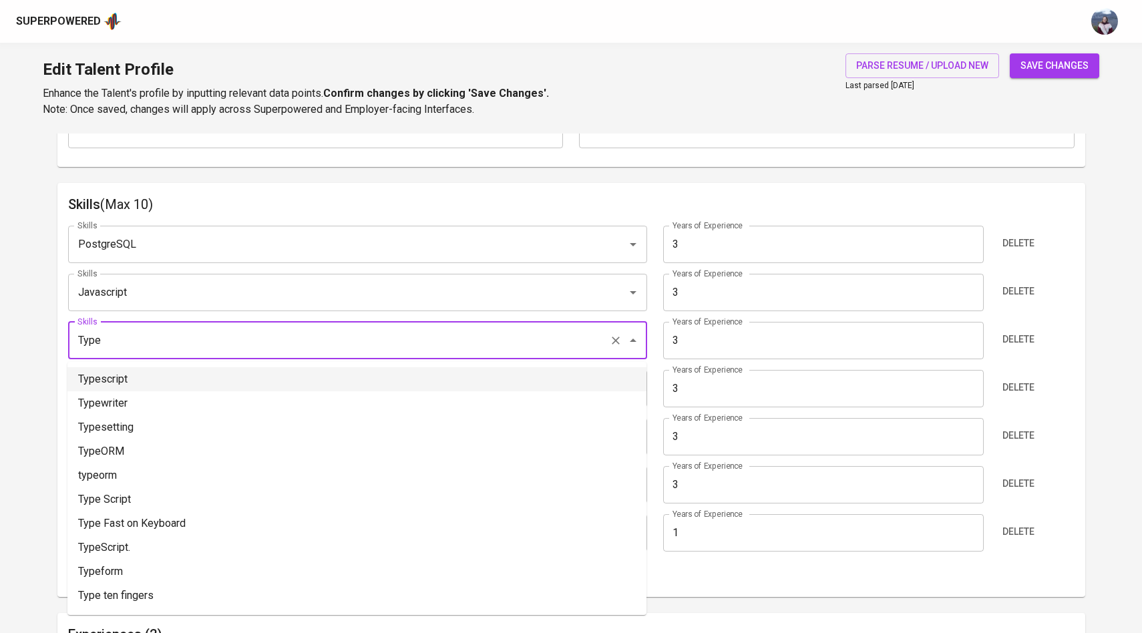
click at [84, 377] on li "Typescript" at bounding box center [356, 379] width 579 height 24
type input "Typescript"
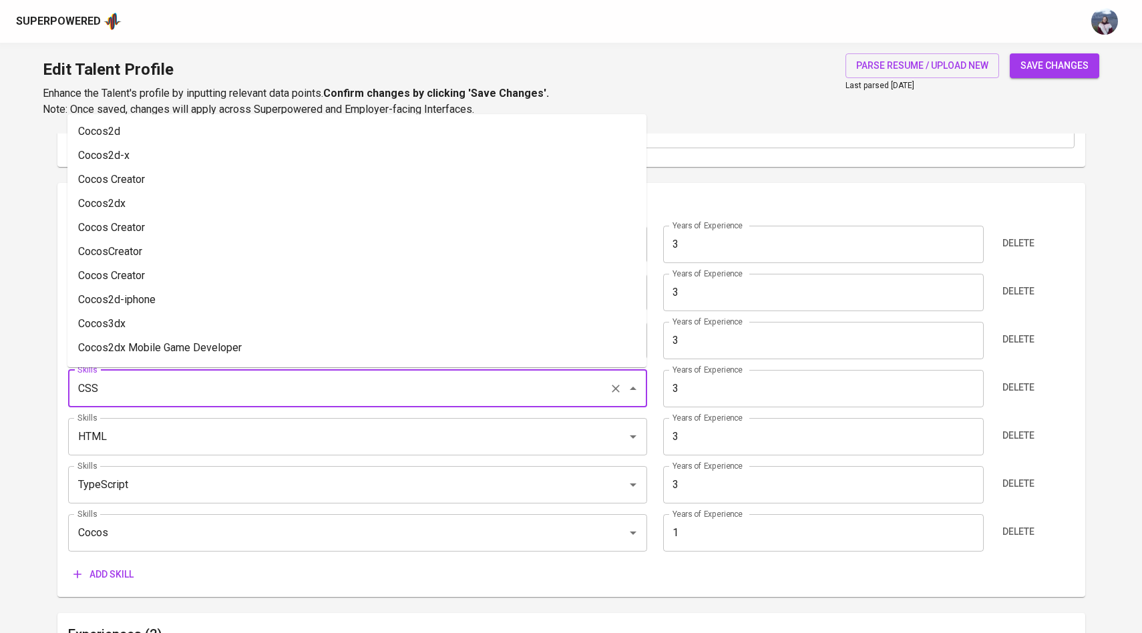
drag, startPoint x: 98, startPoint y: 389, endPoint x: 66, endPoint y: 389, distance: 32.1
click at [66, 389] on div "Skills (Max 10) Skills PostgreSQL Skills Years of Experience 3 Years of Experie…" at bounding box center [571, 390] width 1028 height 415
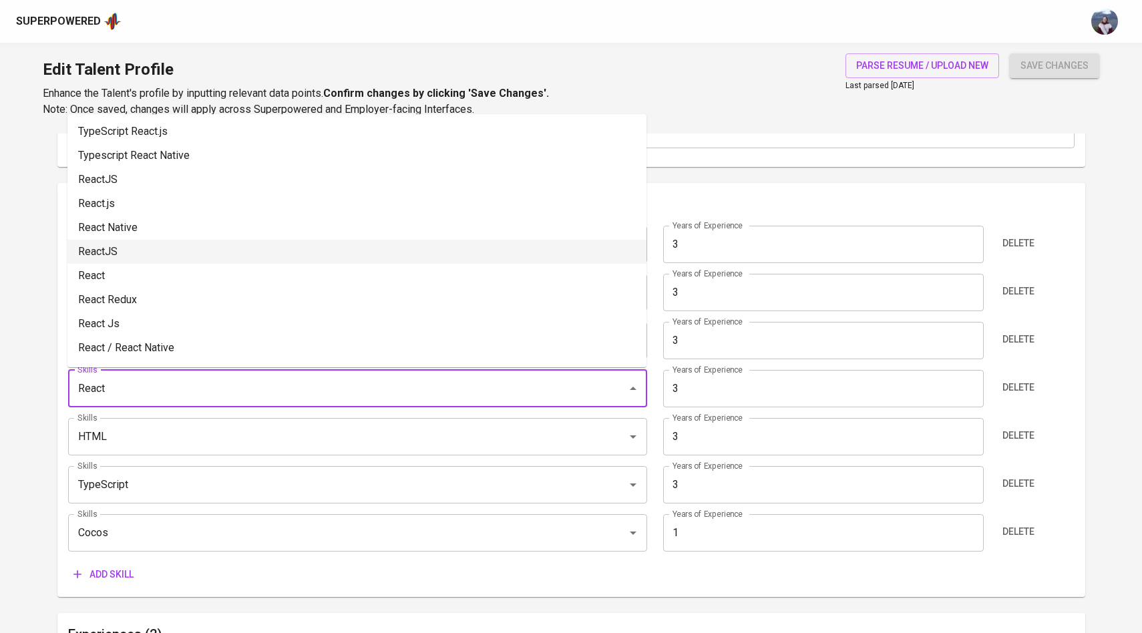
click at [102, 240] on li "ReactJS" at bounding box center [356, 252] width 579 height 24
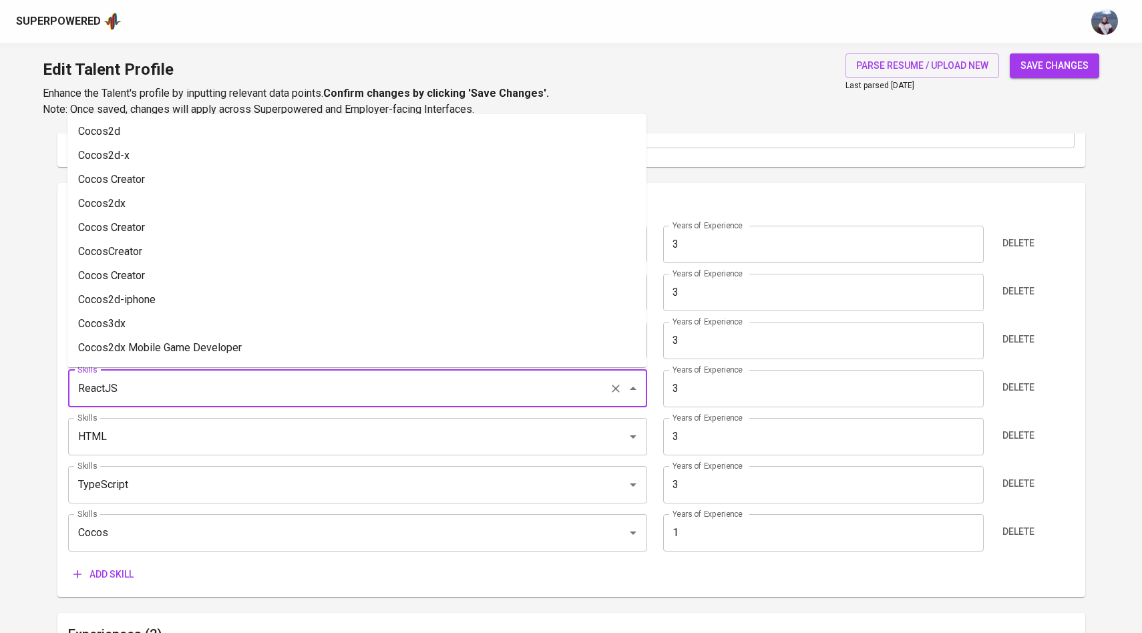
drag, startPoint x: 132, startPoint y: 391, endPoint x: 54, endPoint y: 391, distance: 77.5
click at [54, 391] on main "Talent Information Upload Talent Email   * rinaldy.richard.03@gmail.com Talent …" at bounding box center [571, 434] width 1142 height 1873
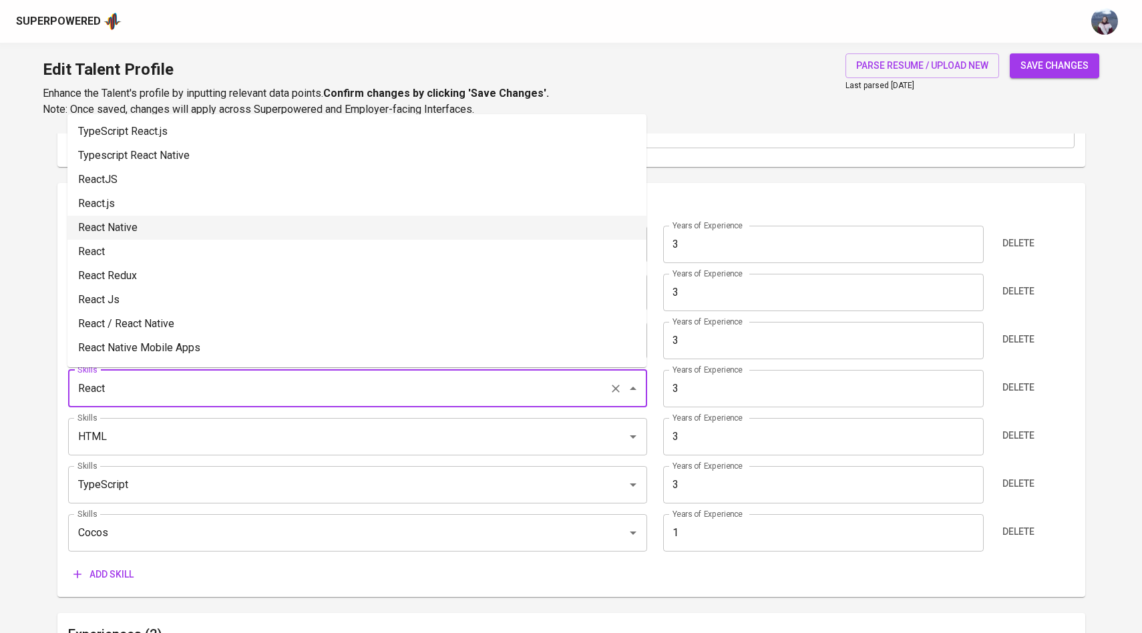
click at [93, 220] on li "React Native" at bounding box center [356, 228] width 579 height 24
type input "React Native"
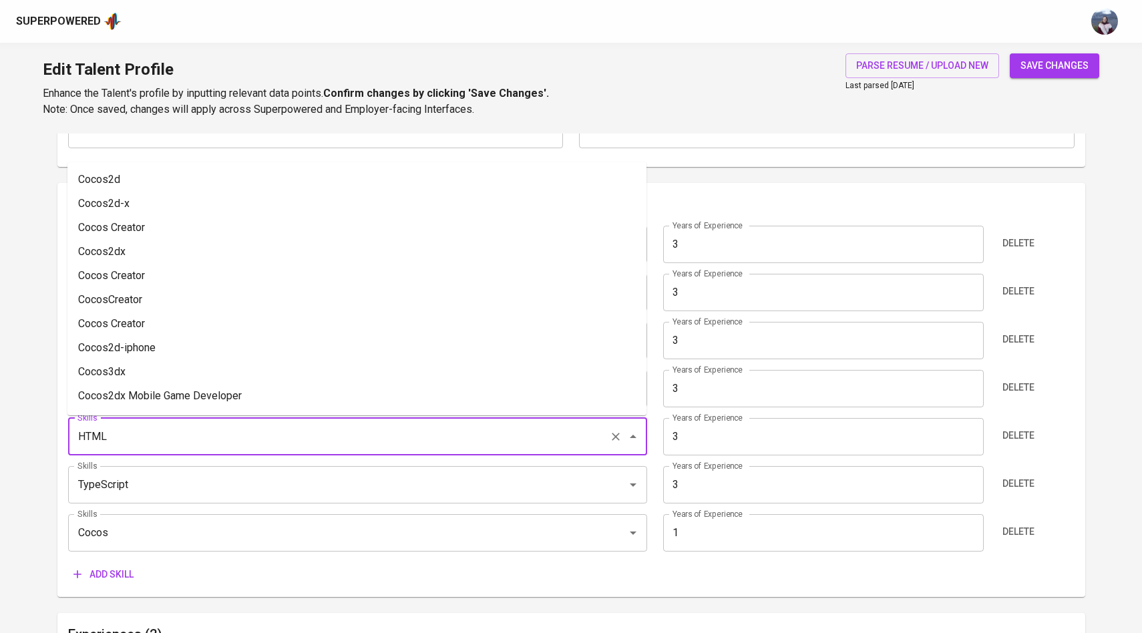
drag, startPoint x: 105, startPoint y: 443, endPoint x: 59, endPoint y: 442, distance: 46.1
click at [59, 443] on div "Skills (Max 10) Skills PostgreSQL Skills Years of Experience 3 Years of Experie…" at bounding box center [571, 390] width 1028 height 415
drag, startPoint x: 122, startPoint y: 433, endPoint x: 59, endPoint y: 430, distance: 62.9
click at [58, 432] on div "Skills (Max 10) Skills PostgreSQL Skills Years of Experience 3 Years of Experie…" at bounding box center [571, 390] width 1028 height 415
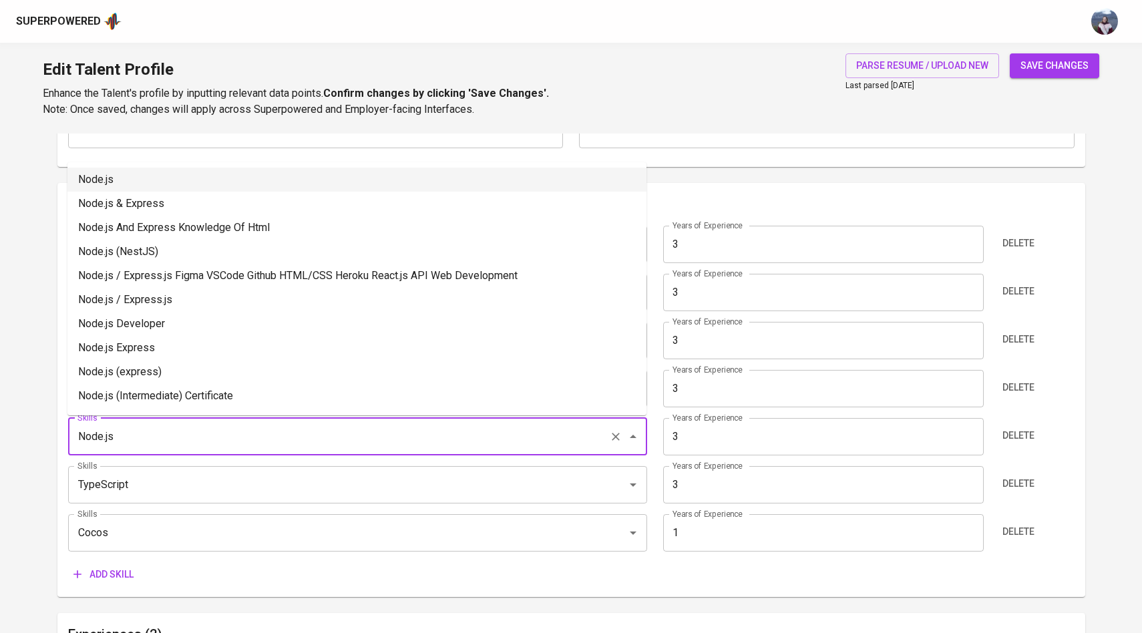
click at [132, 174] on li "Node.js" at bounding box center [356, 180] width 579 height 24
type input "Node.js"
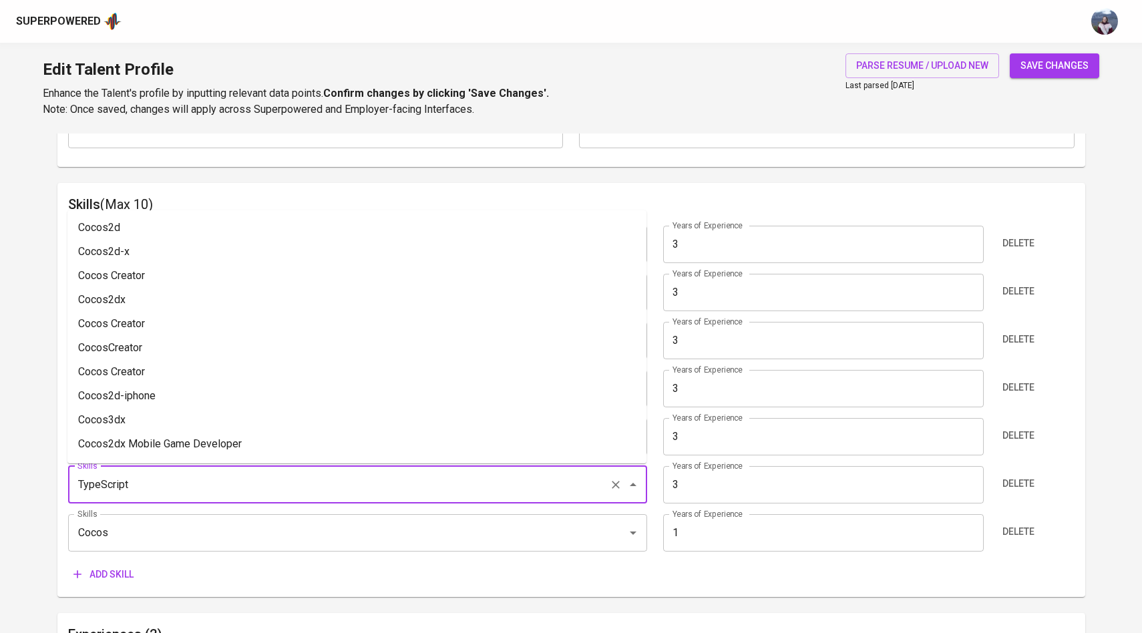
drag, startPoint x: 130, startPoint y: 490, endPoint x: 63, endPoint y: 488, distance: 66.8
click at [61, 488] on div "Skills (Max 10) Skills PostgreSQL Skills Years of Experience 3 Years of Experie…" at bounding box center [571, 390] width 1028 height 415
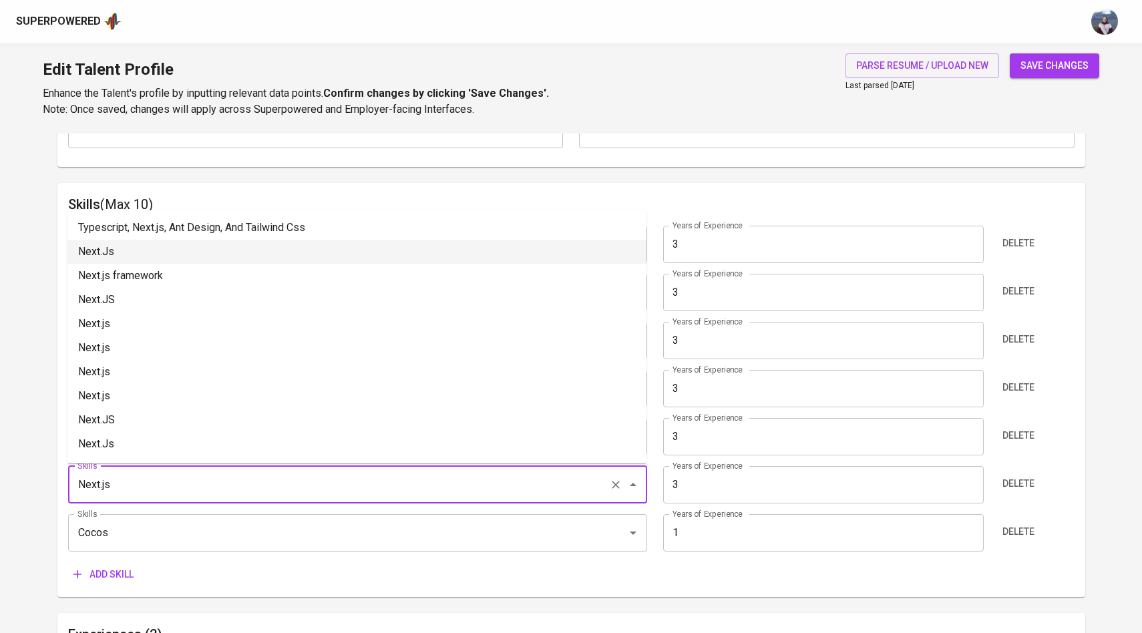
click at [106, 254] on li "Next.Js" at bounding box center [356, 252] width 579 height 24
type input "Next.Js"
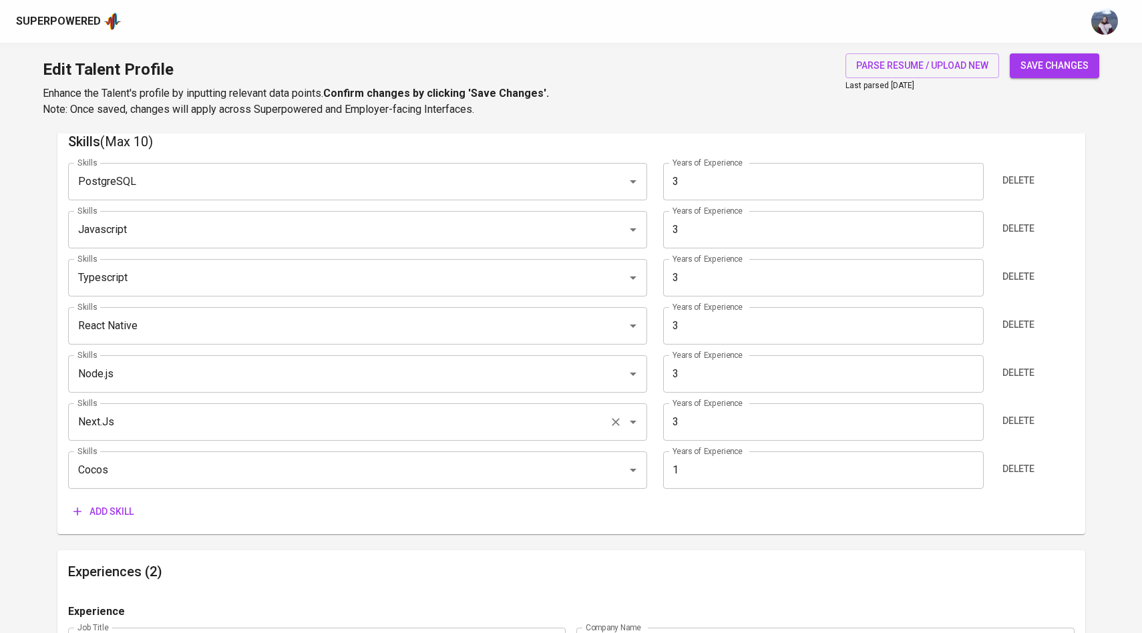
scroll to position [700, 0]
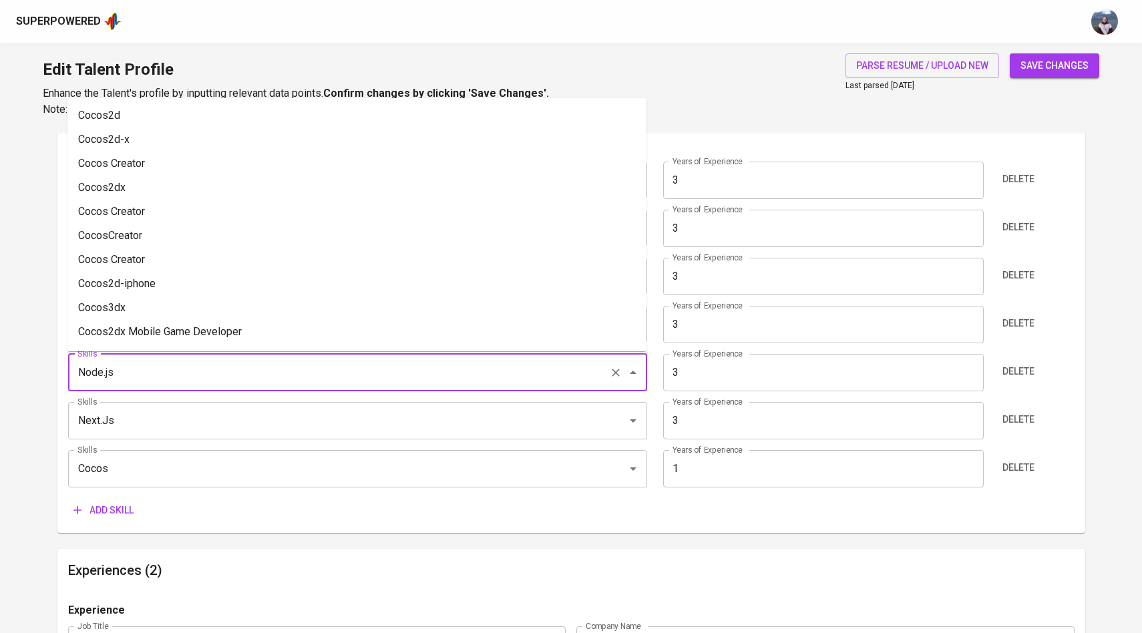
drag, startPoint x: 149, startPoint y: 379, endPoint x: 132, endPoint y: 379, distance: 17.4
click at [132, 379] on input "Node.js" at bounding box center [339, 372] width 530 height 25
click at [126, 423] on input "Next.Js" at bounding box center [339, 420] width 530 height 25
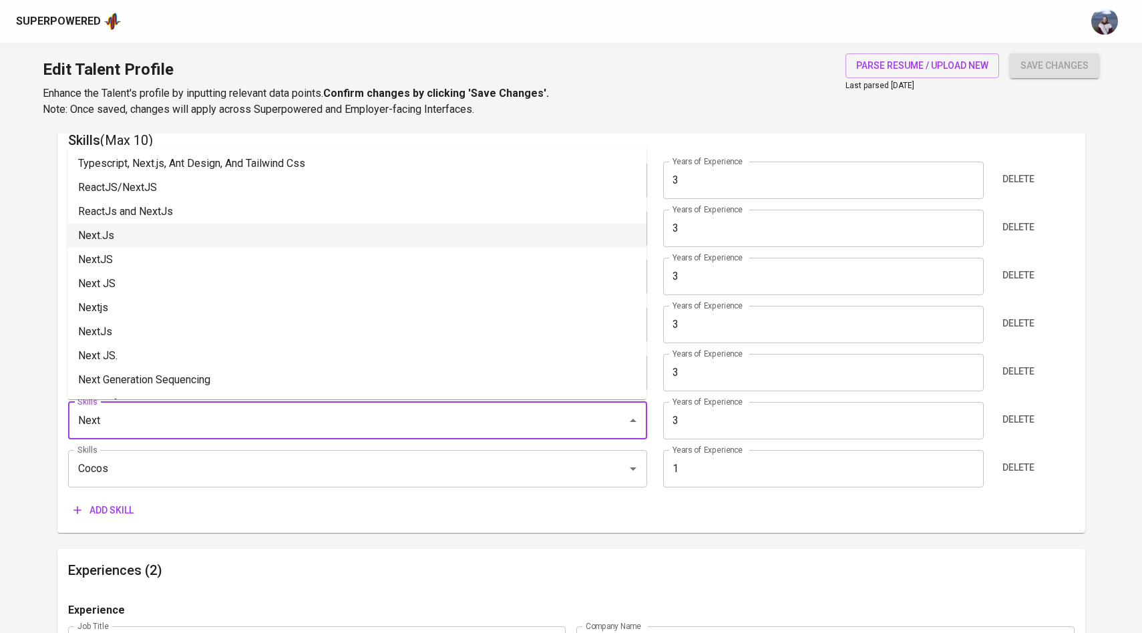
click at [138, 234] on li "Next.Js" at bounding box center [356, 236] width 579 height 24
type input "Next.Js"
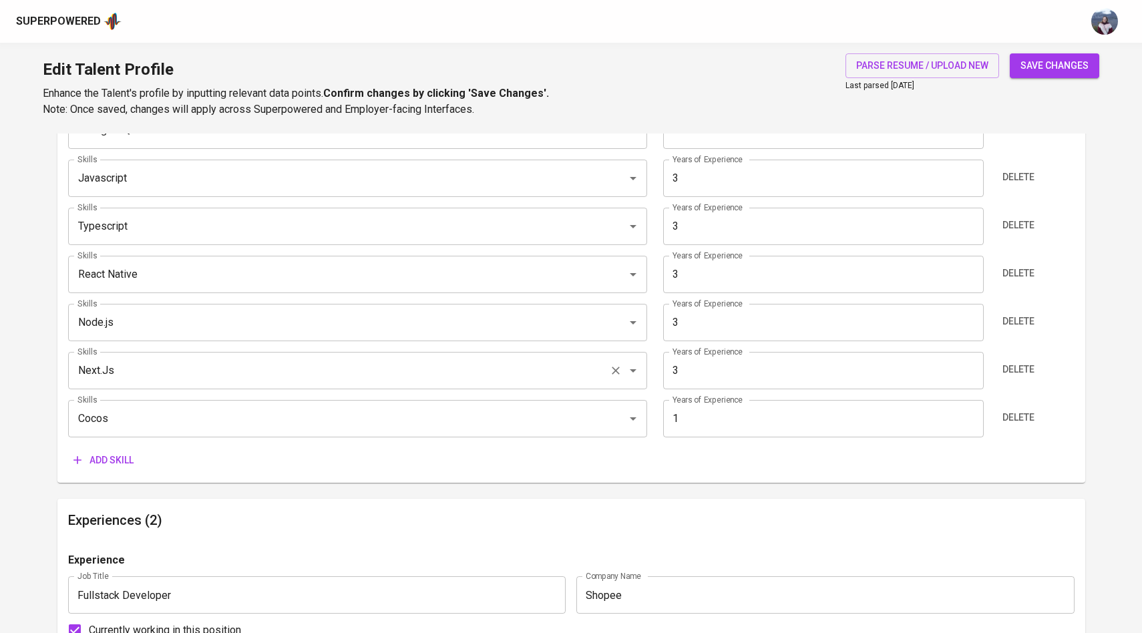
scroll to position [765, 0]
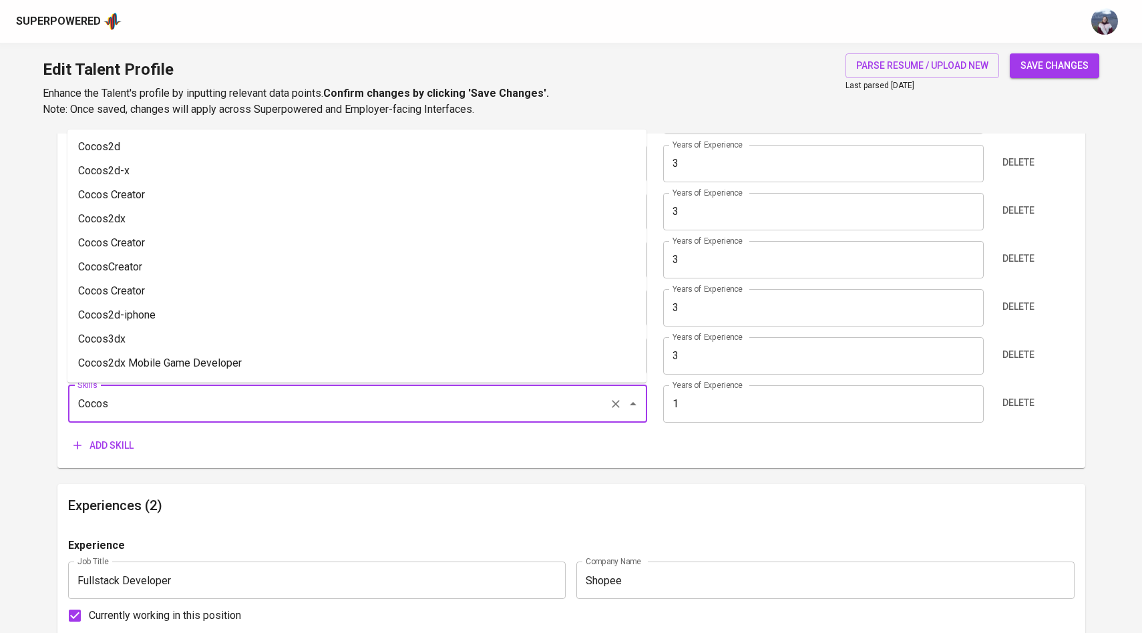
drag, startPoint x: 124, startPoint y: 407, endPoint x: 67, endPoint y: 405, distance: 56.8
click at [68, 405] on div "Cocos Skills" at bounding box center [357, 403] width 579 height 37
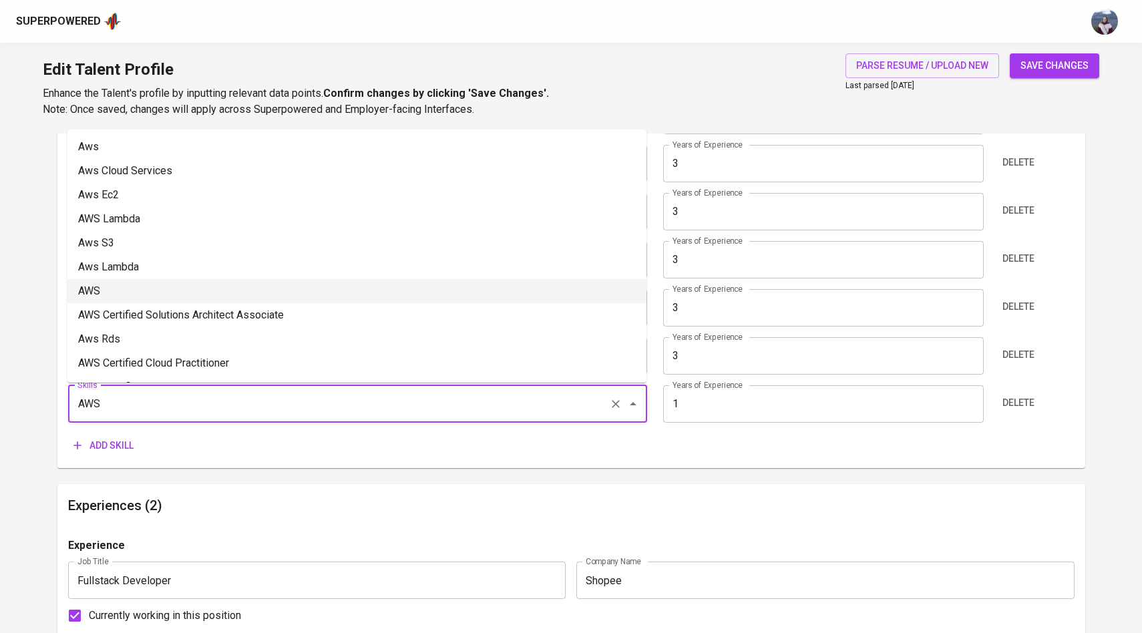
click at [122, 300] on li "AWS" at bounding box center [356, 291] width 579 height 24
type input "AWS"
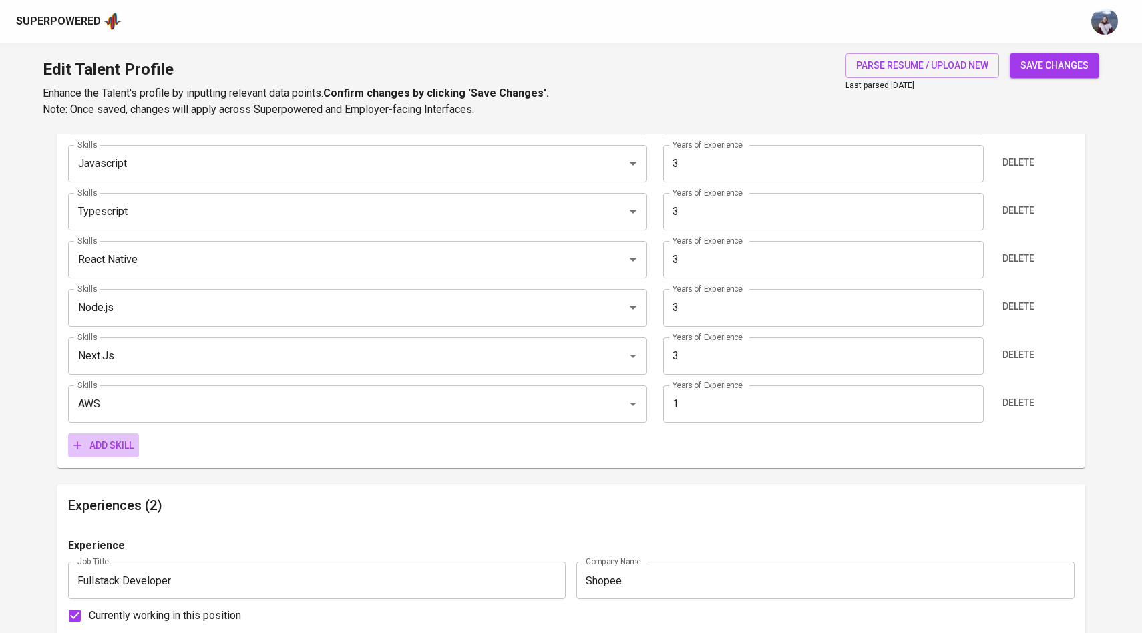
click at [116, 439] on span "Add skill" at bounding box center [103, 445] width 60 height 17
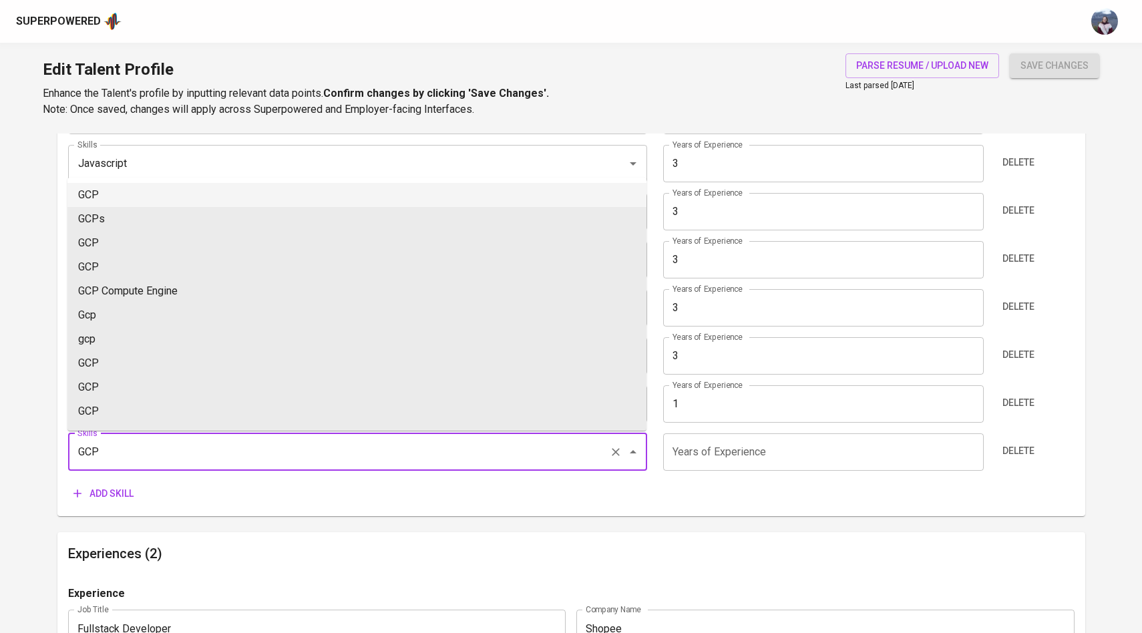
click at [148, 198] on li "GCP" at bounding box center [356, 195] width 579 height 24
type input "GCP"
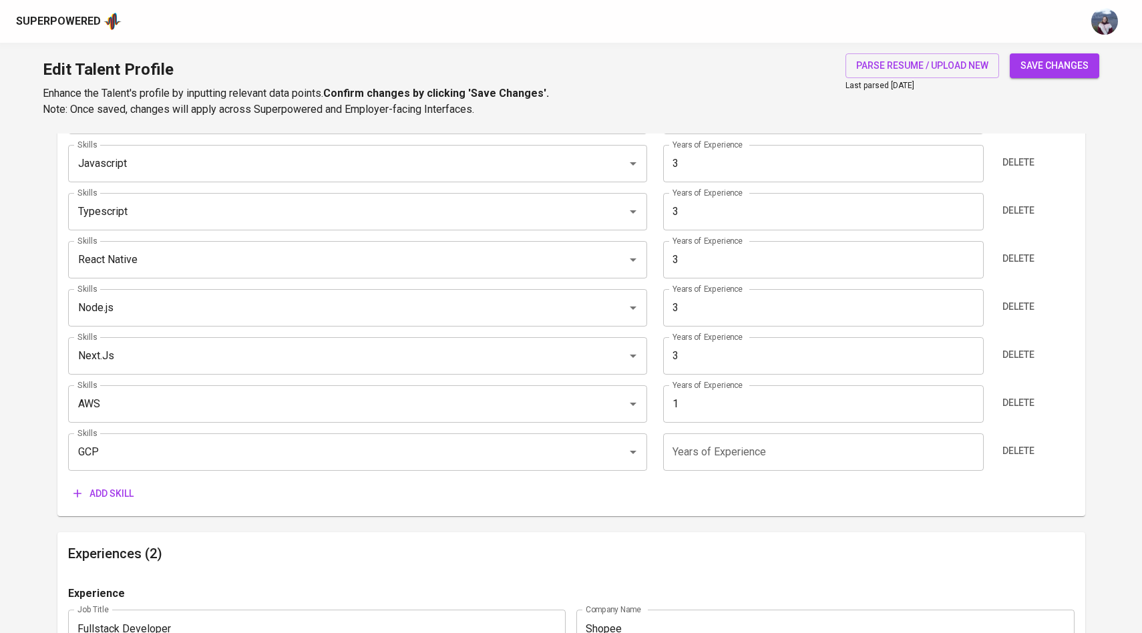
click at [683, 405] on input "1" at bounding box center [823, 403] width 321 height 37
type input "2"
click at [689, 449] on input "number" at bounding box center [823, 451] width 321 height 37
type input "2"
click at [711, 482] on div "Add skill" at bounding box center [571, 494] width 1007 height 25
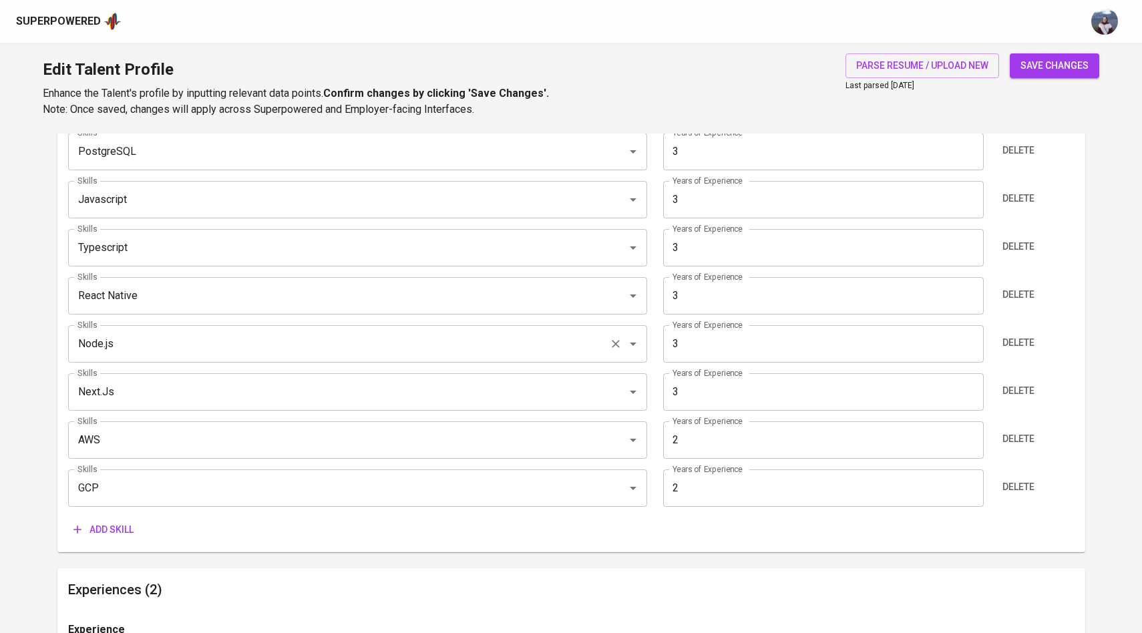
scroll to position [742, 0]
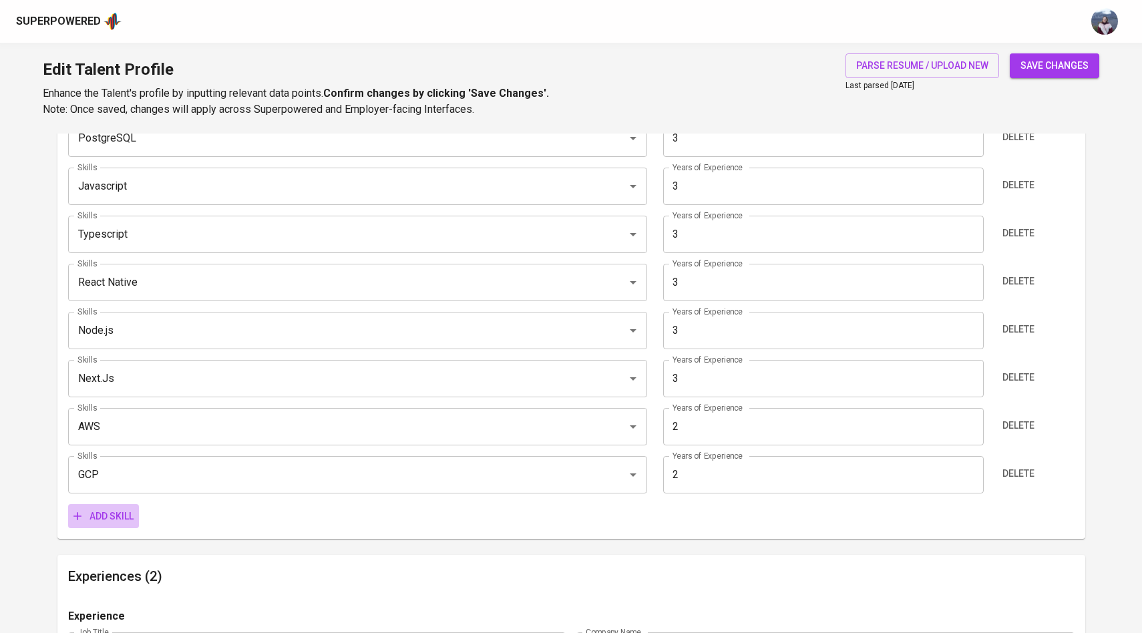
click at [103, 514] on span "Add skill" at bounding box center [103, 516] width 60 height 17
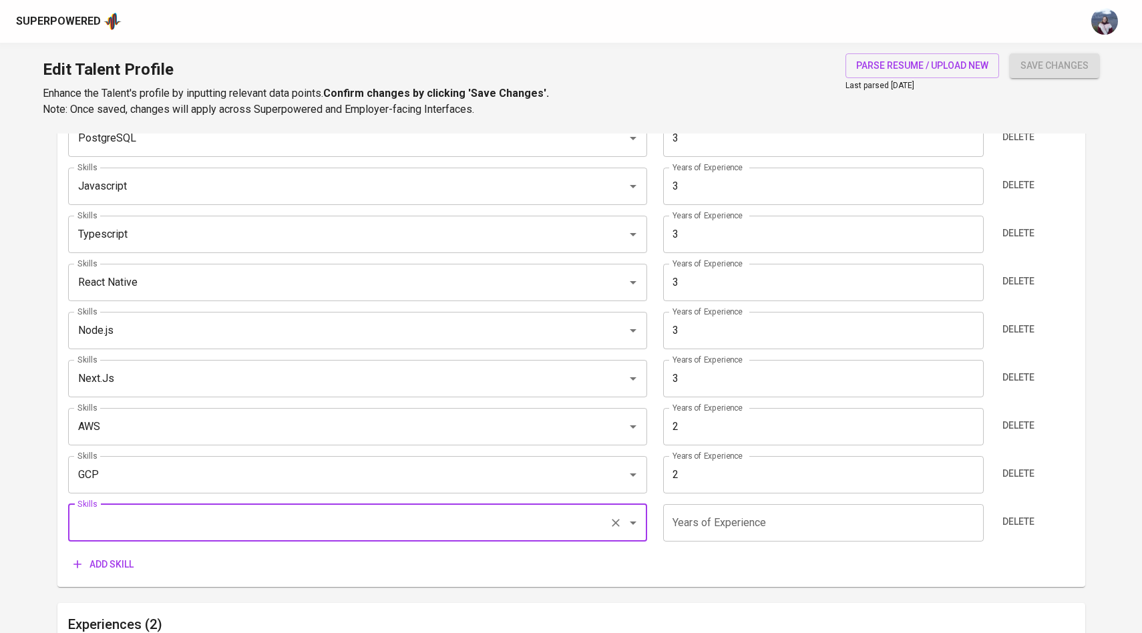
type input "p"
type input "n"
click at [128, 358] on li "Nest.js" at bounding box center [356, 362] width 579 height 24
type input "Nest.js"
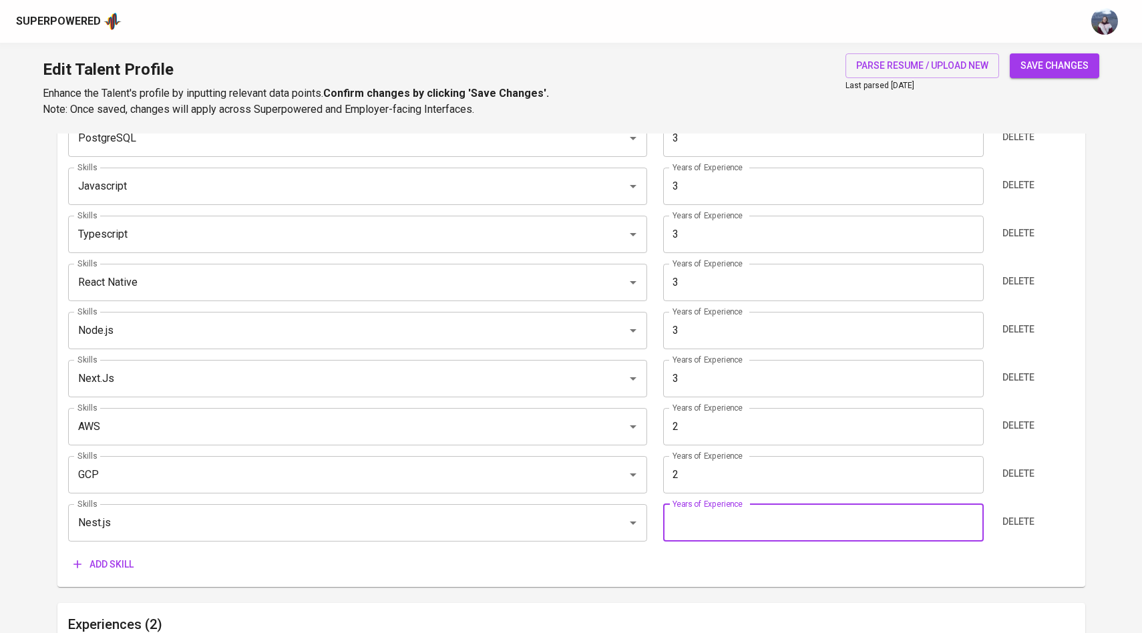
click at [699, 516] on input "number" at bounding box center [823, 522] width 321 height 37
type input "3"
click at [715, 545] on div "Skills PostgreSQL Skills Years of Experience 3 Years of Experience Delete Skill…" at bounding box center [571, 343] width 1007 height 468
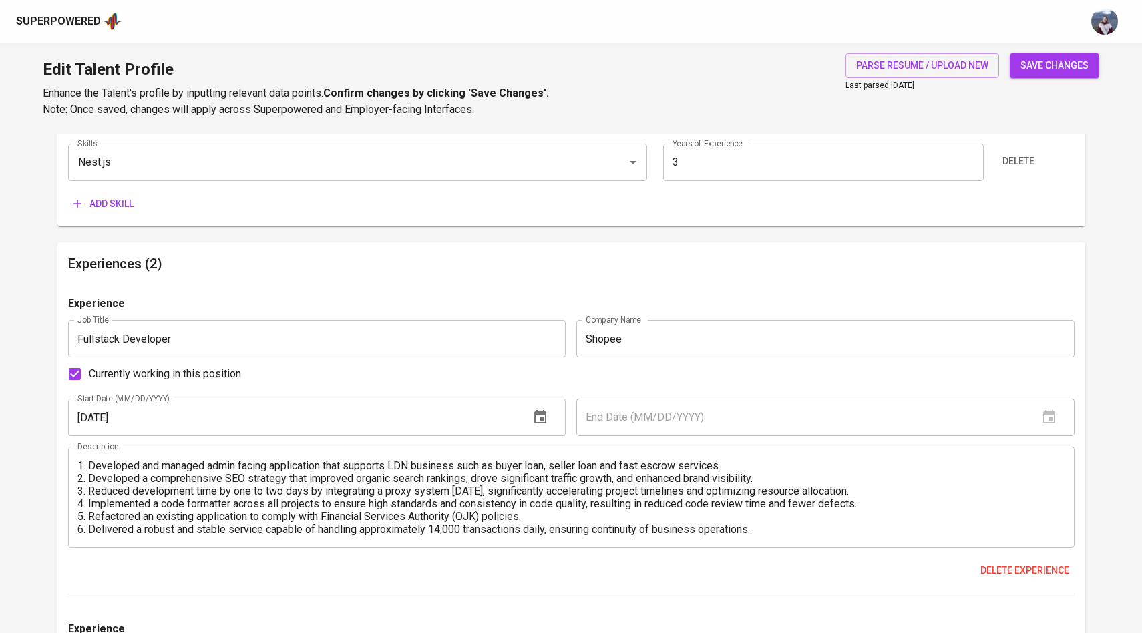
scroll to position [1103, 0]
click at [1045, 61] on span "save changes" at bounding box center [1055, 65] width 68 height 17
type input "Javascript"
type input "PostgreSQL"
type input "Nest.js"
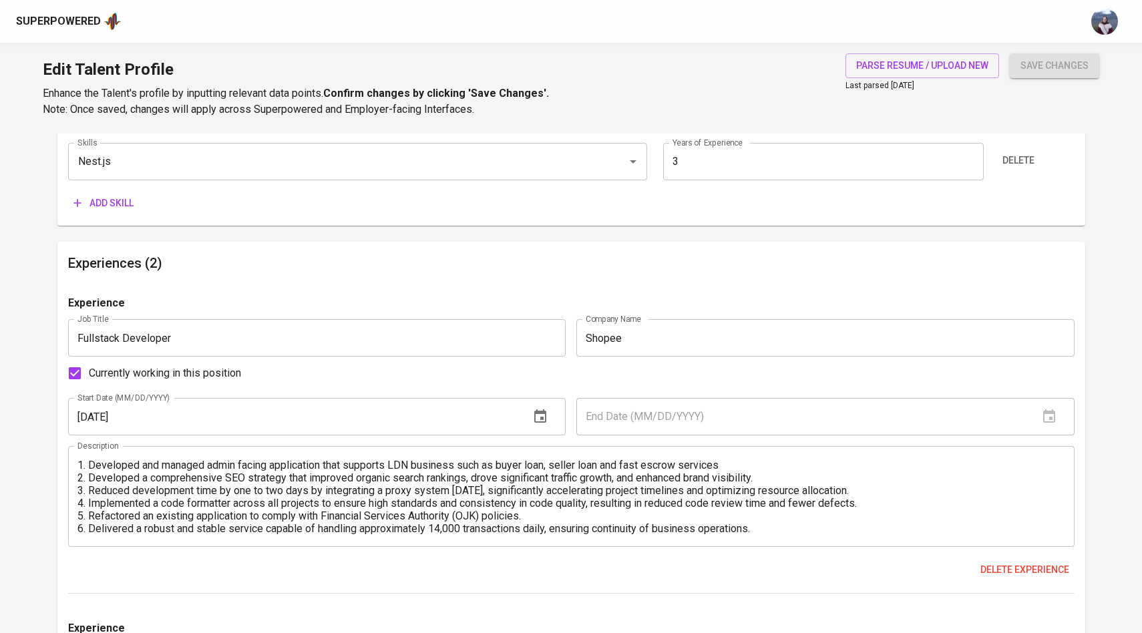
type input "Next.js"
type input "React Native"
type input "TypeScript"
type input "3"
type input "AWS"
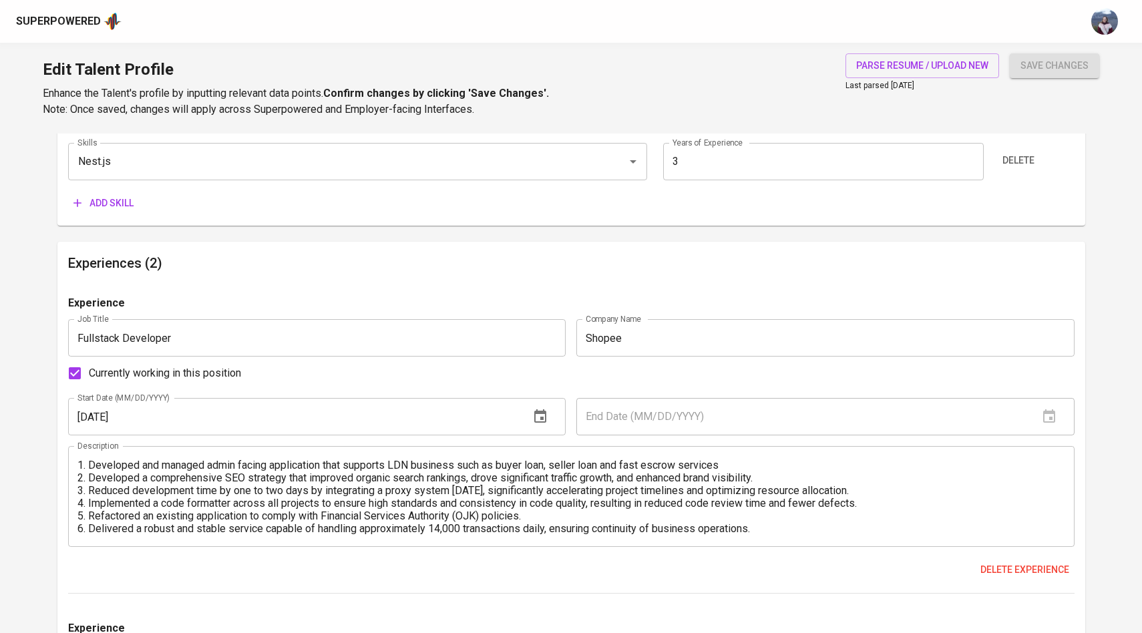
type input "2"
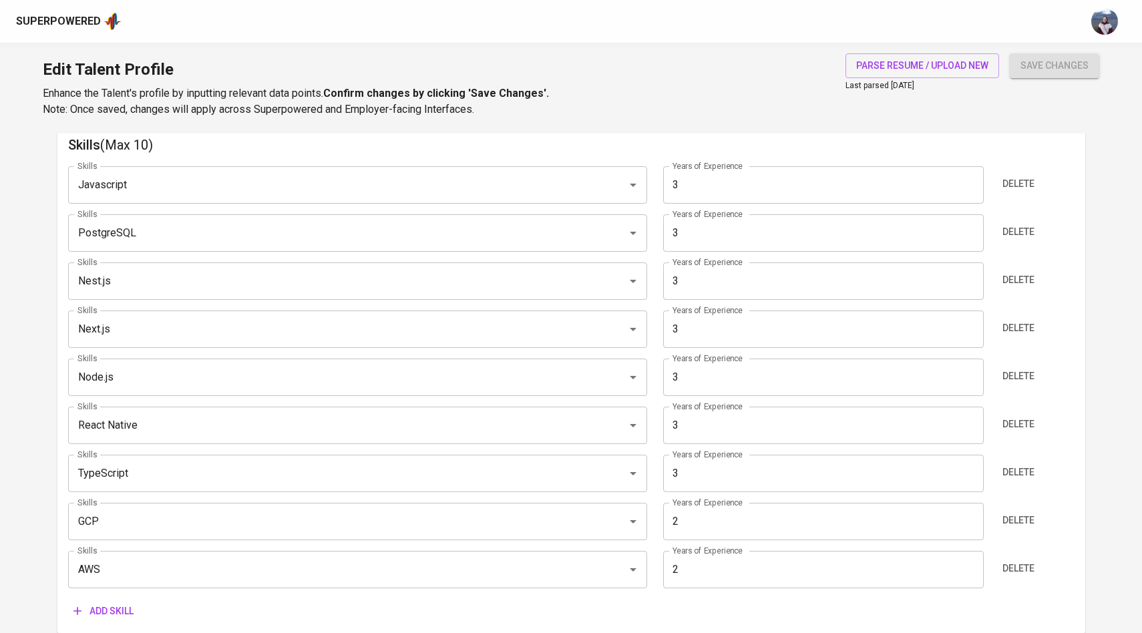
scroll to position [663, 0]
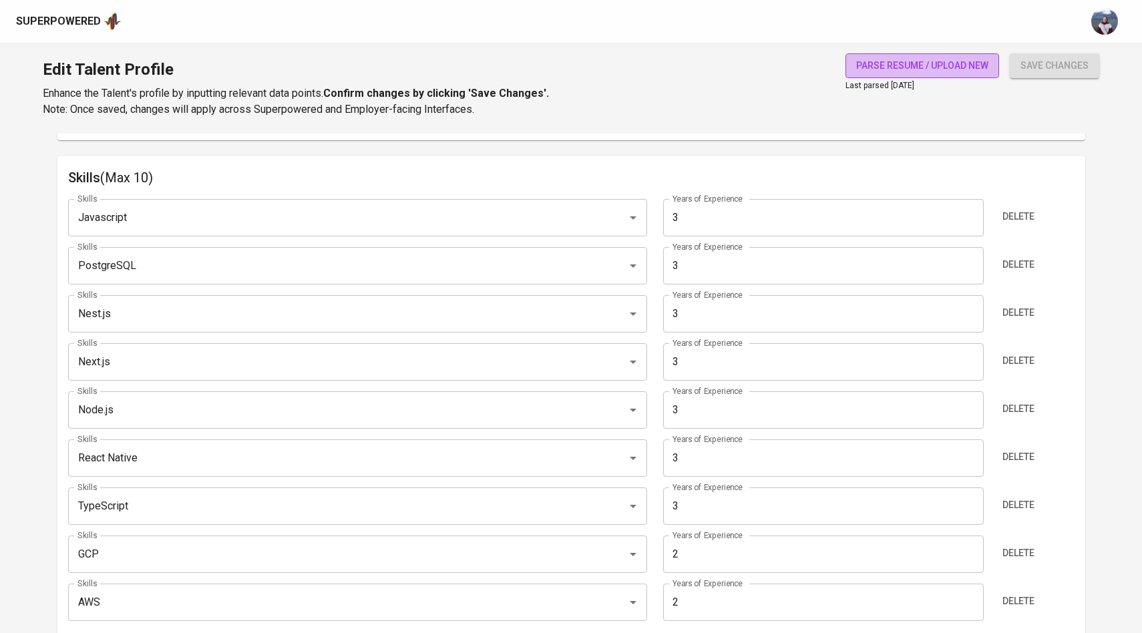
click at [868, 73] on button "parse resume / upload new" at bounding box center [923, 65] width 154 height 25
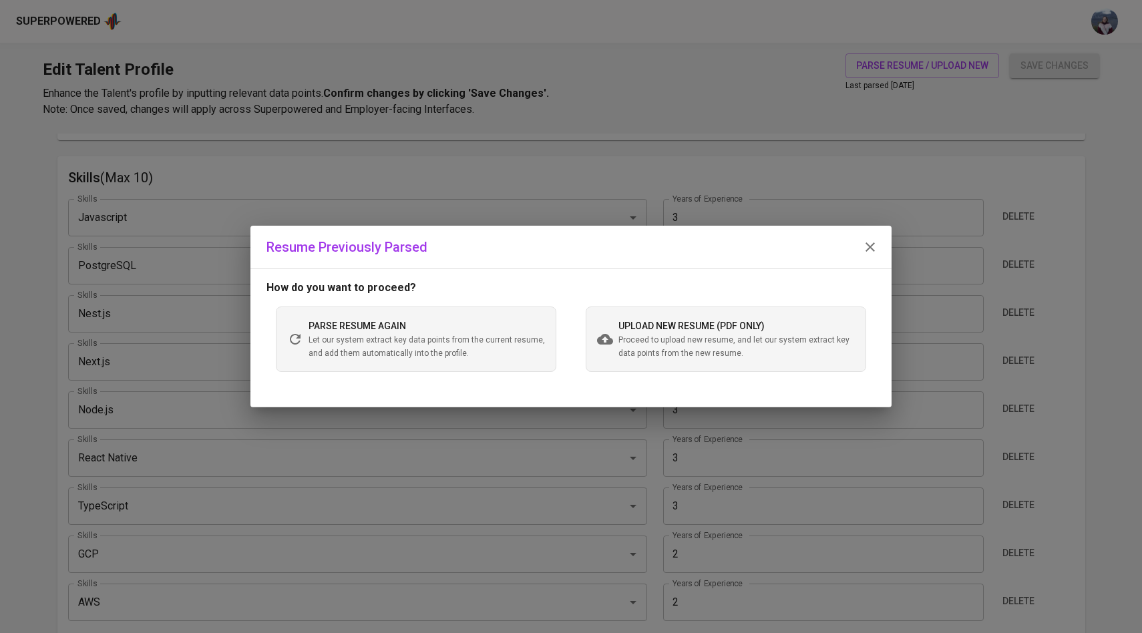
click at [745, 162] on div "Resume Previously Parsed How do you want to proceed? parse resume again Let our…" at bounding box center [571, 316] width 1142 height 633
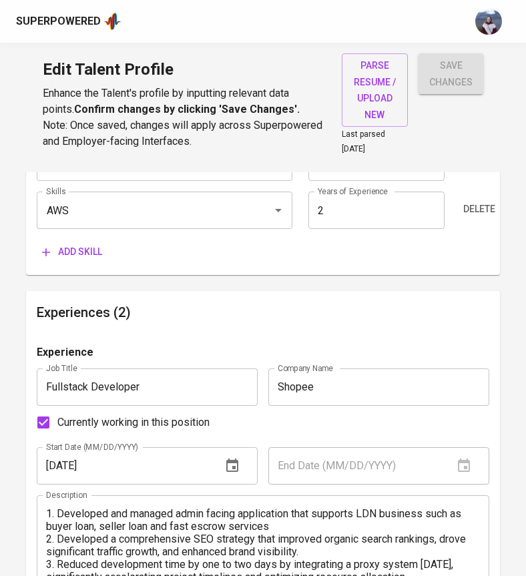
scroll to position [1083, 0]
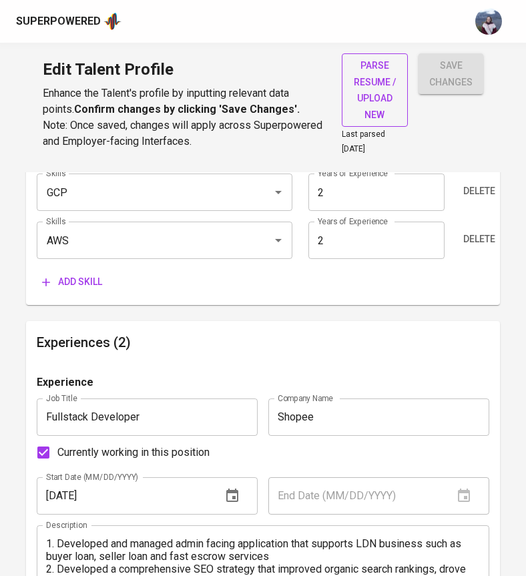
click at [365, 80] on span "parse resume / upload new" at bounding box center [375, 89] width 45 height 65
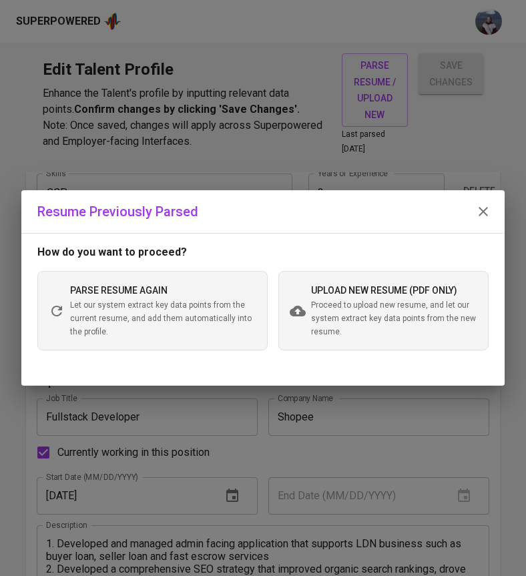
click at [338, 314] on span "Proceed to upload new resume, and let our system extract key data points from t…" at bounding box center [394, 319] width 166 height 40
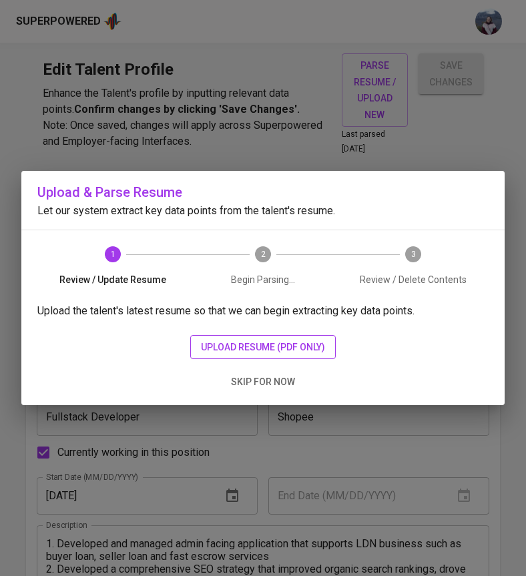
click at [264, 347] on span "upload resume (pdf only)" at bounding box center [263, 347] width 124 height 17
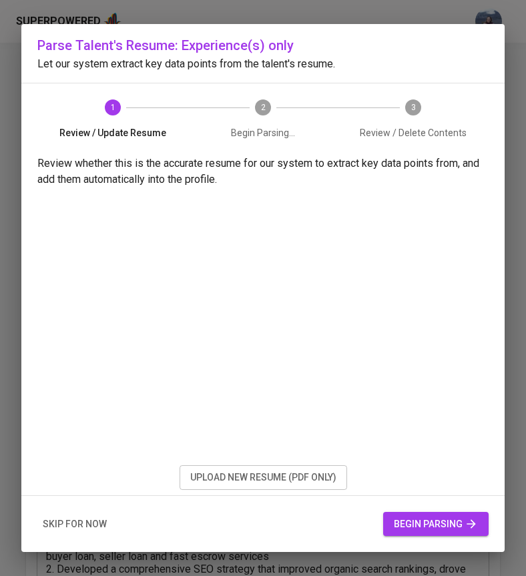
click at [405, 526] on span "begin parsing" at bounding box center [436, 524] width 84 height 17
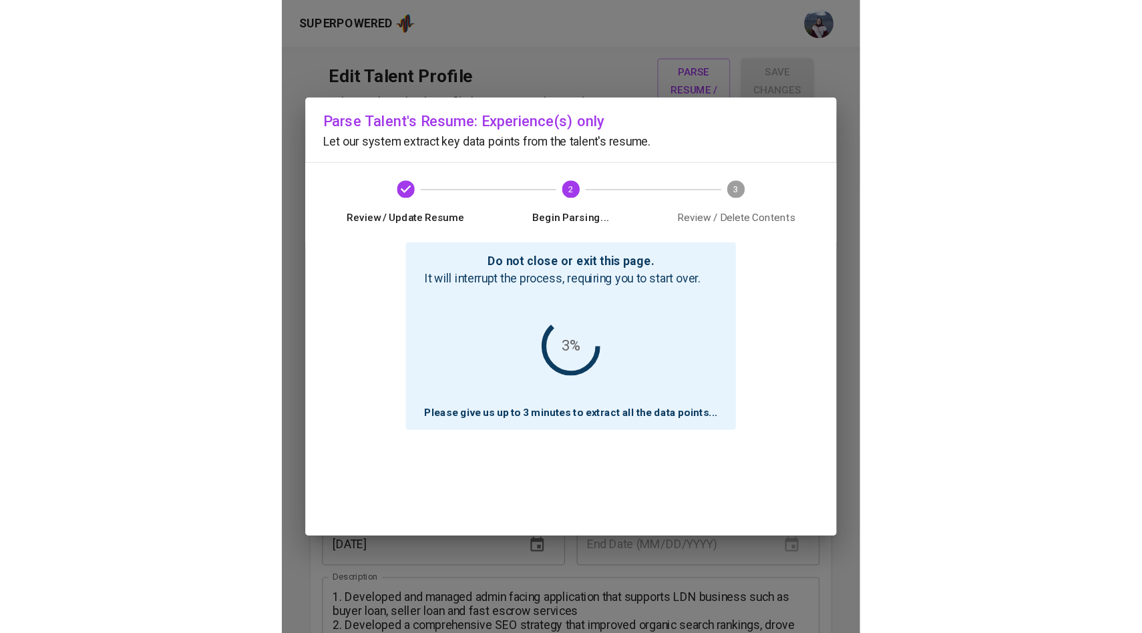
scroll to position [1039, 0]
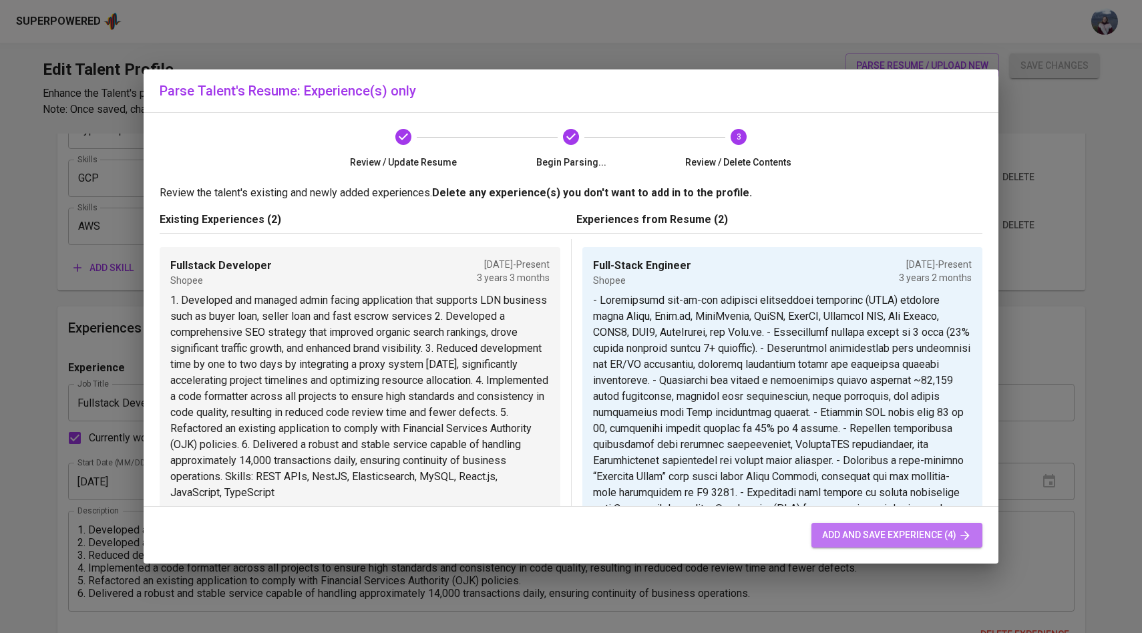
click at [936, 542] on span "add and save experience (4)" at bounding box center [897, 535] width 150 height 17
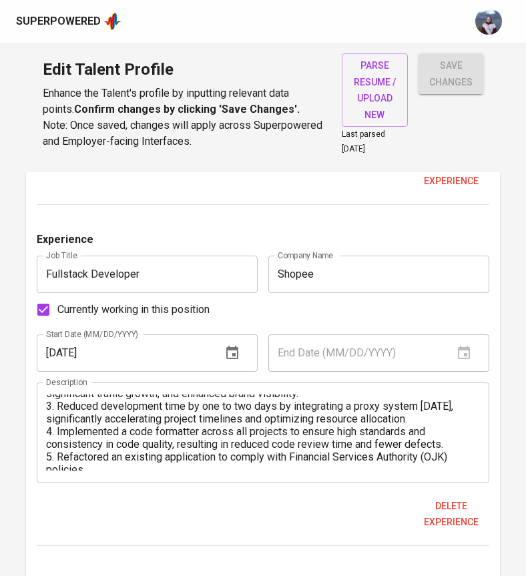
scroll to position [102, 0]
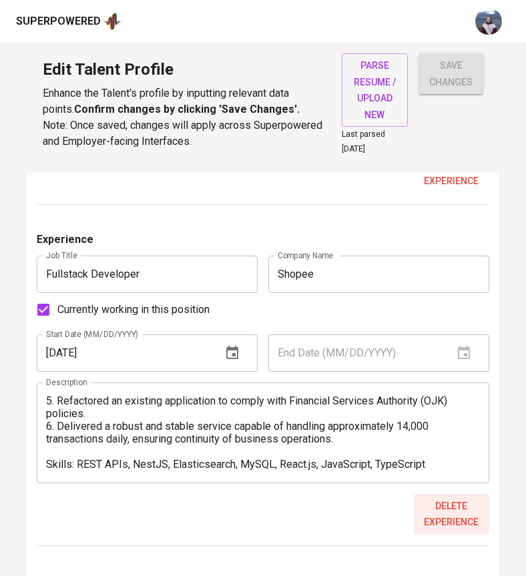
click at [457, 503] on span "Delete experience" at bounding box center [451, 514] width 65 height 33
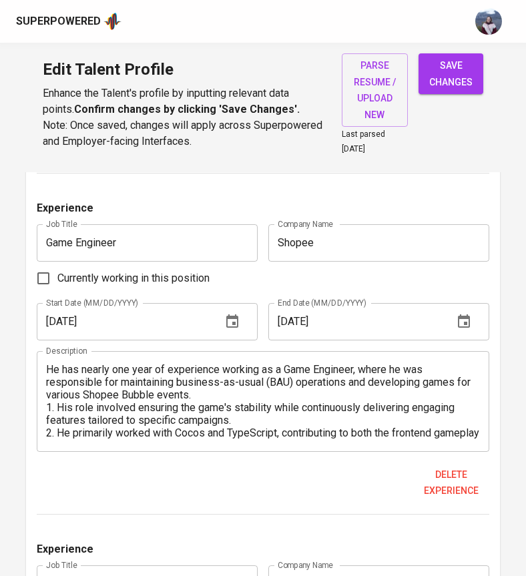
scroll to position [1595, 0]
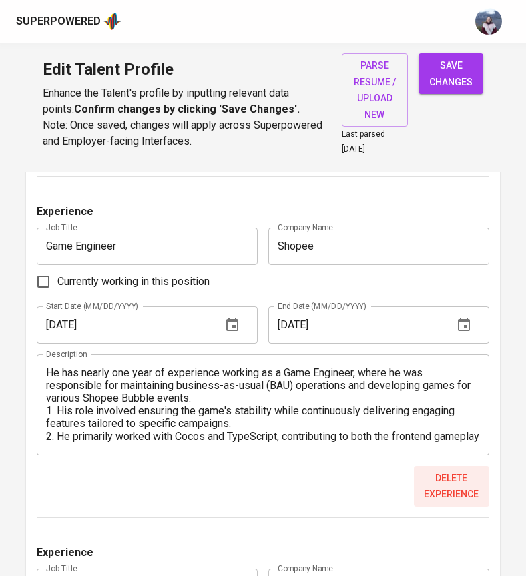
click at [435, 478] on span "Delete experience" at bounding box center [451, 486] width 65 height 33
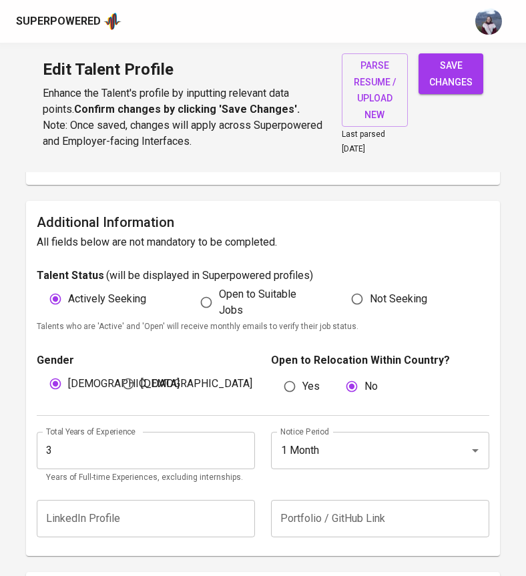
scroll to position [230, 0]
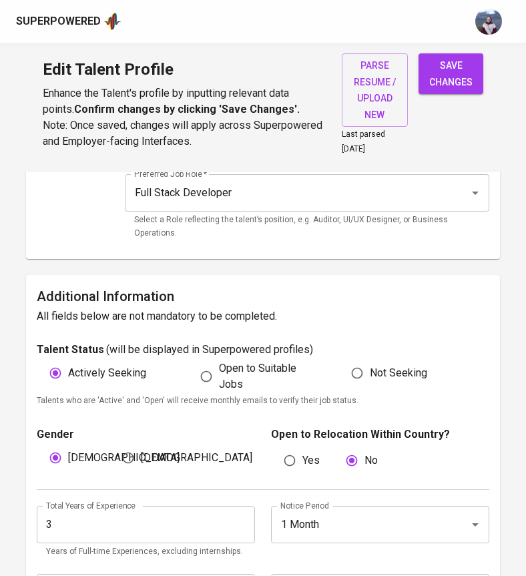
click at [461, 65] on span "save changes" at bounding box center [450, 73] width 43 height 33
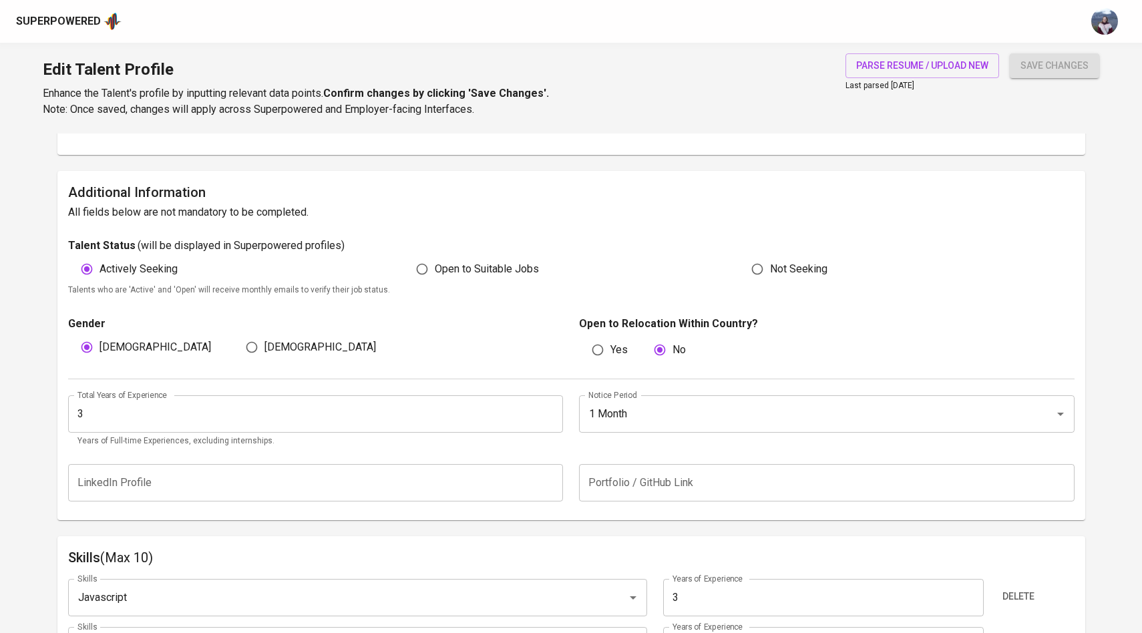
scroll to position [0, 0]
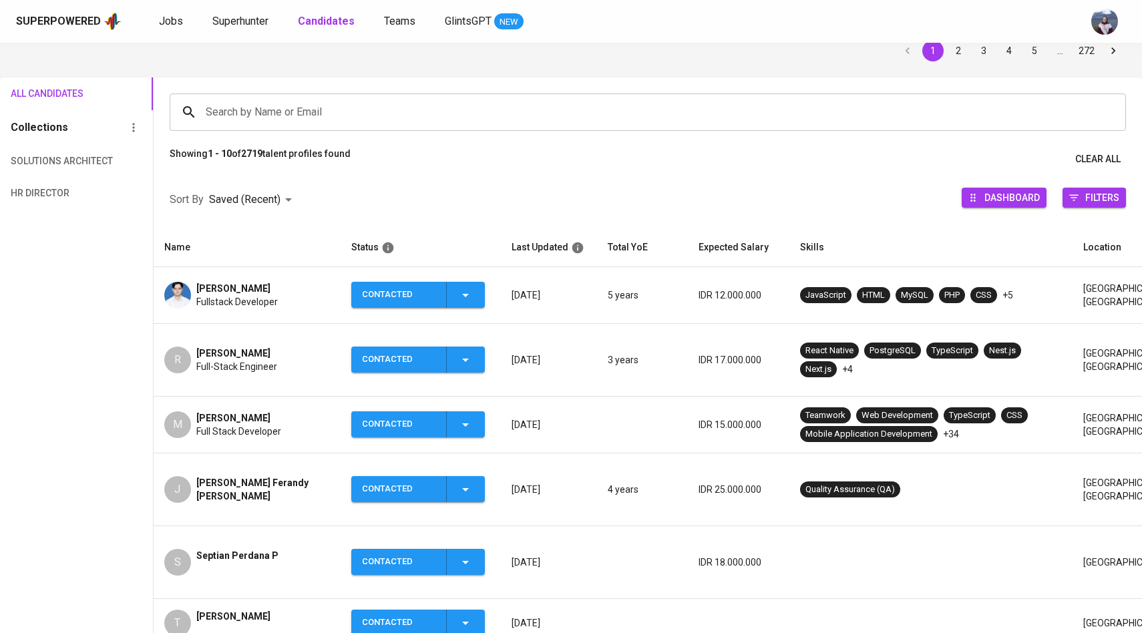
scroll to position [70, 0]
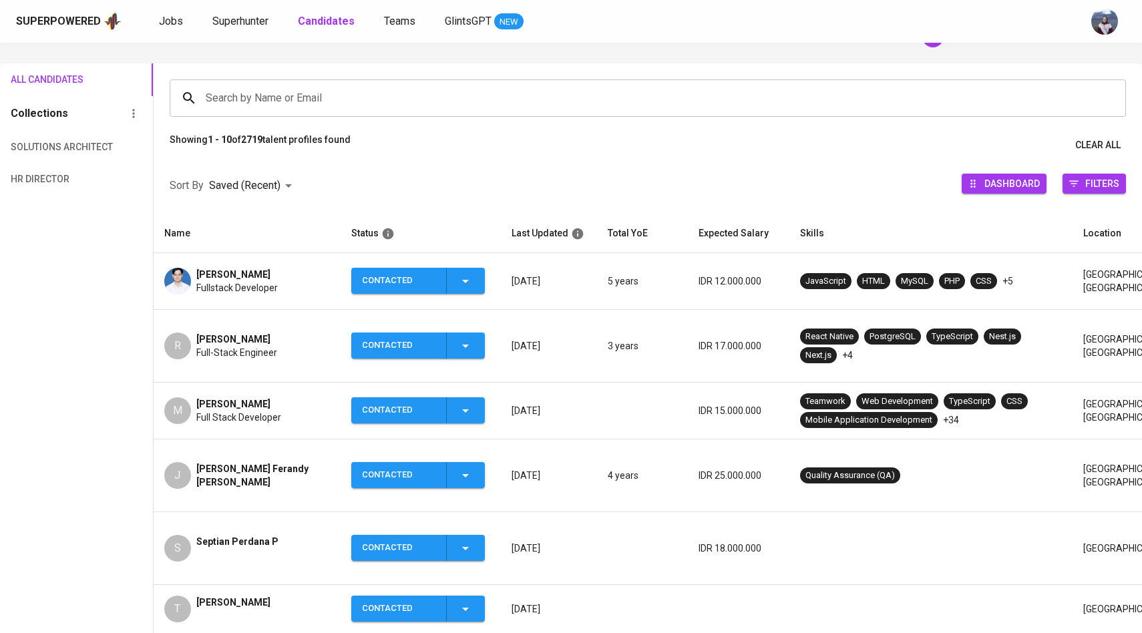
click at [177, 336] on div "R" at bounding box center [177, 346] width 27 height 27
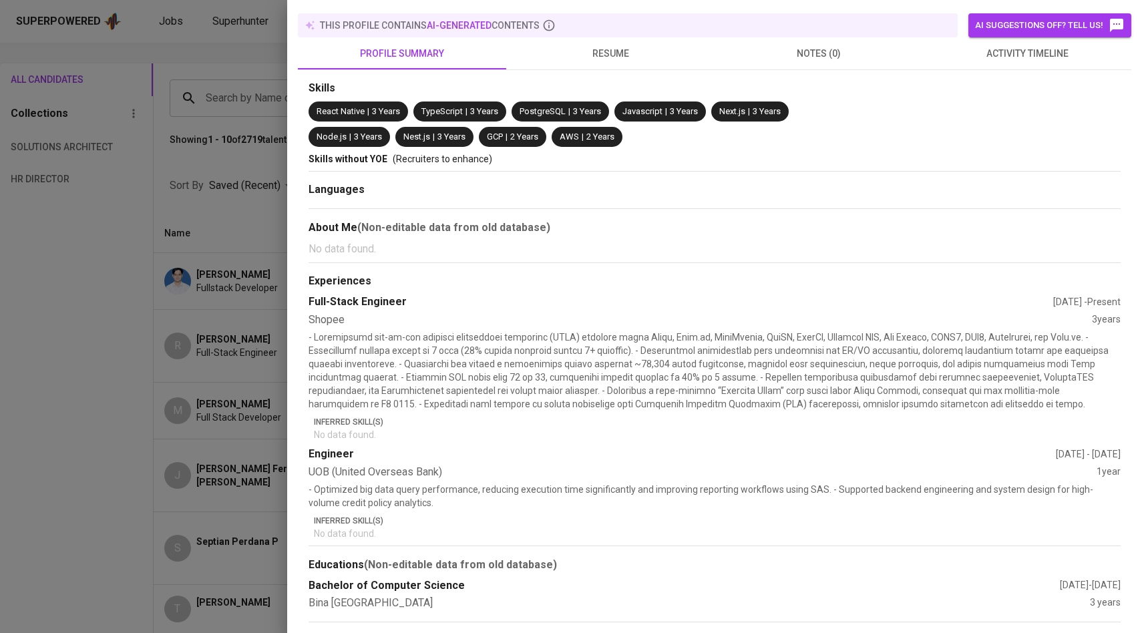
scroll to position [0, 0]
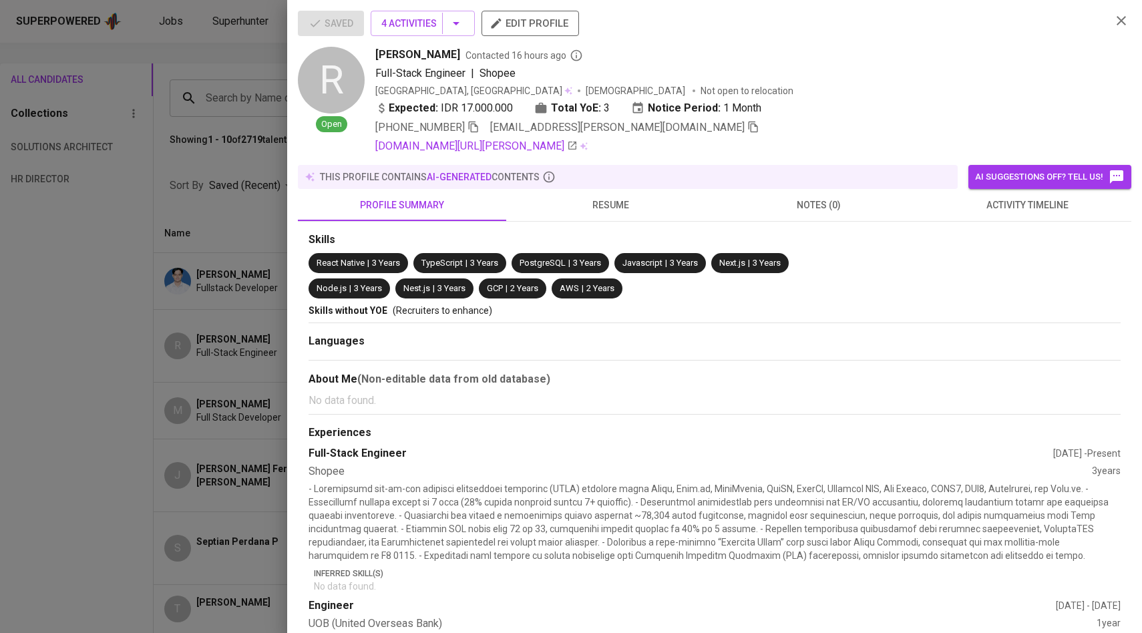
click at [164, 244] on div at bounding box center [571, 316] width 1142 height 633
